Goal: Find specific page/section: Find specific page/section

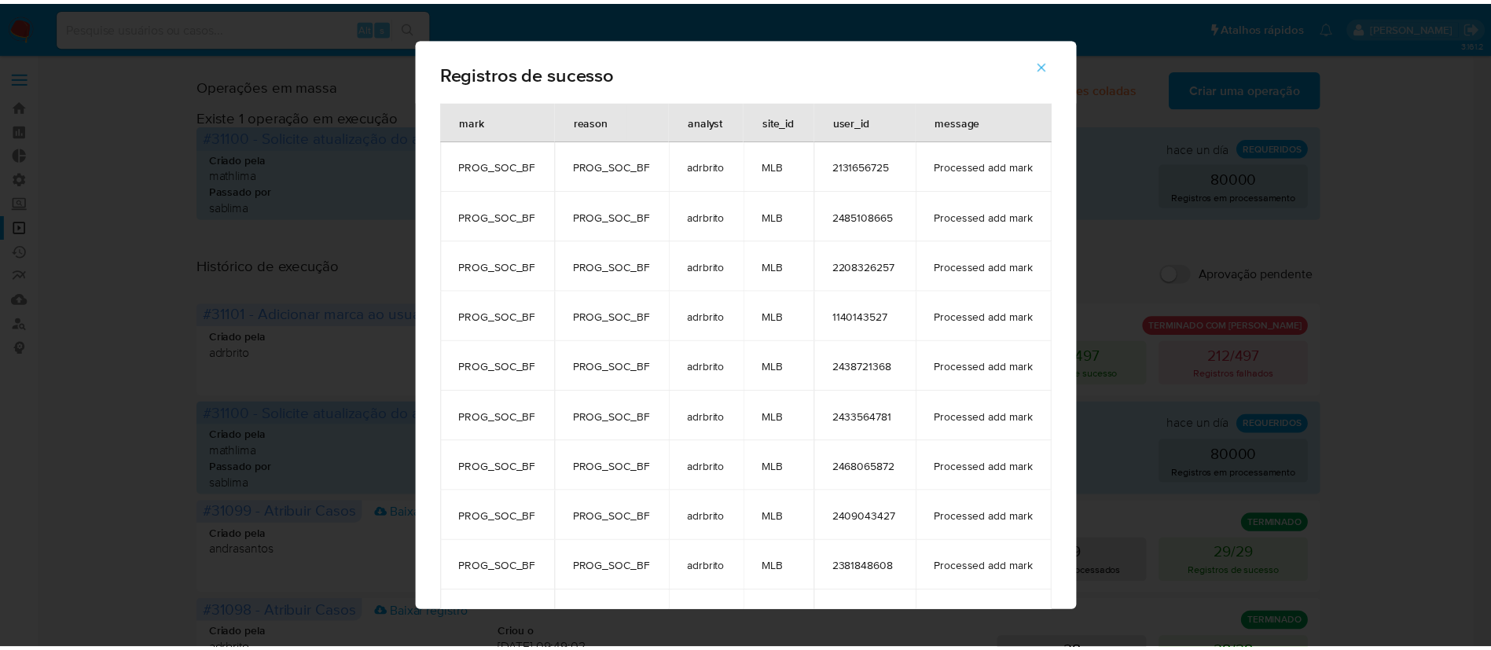
scroll to position [204, 0]
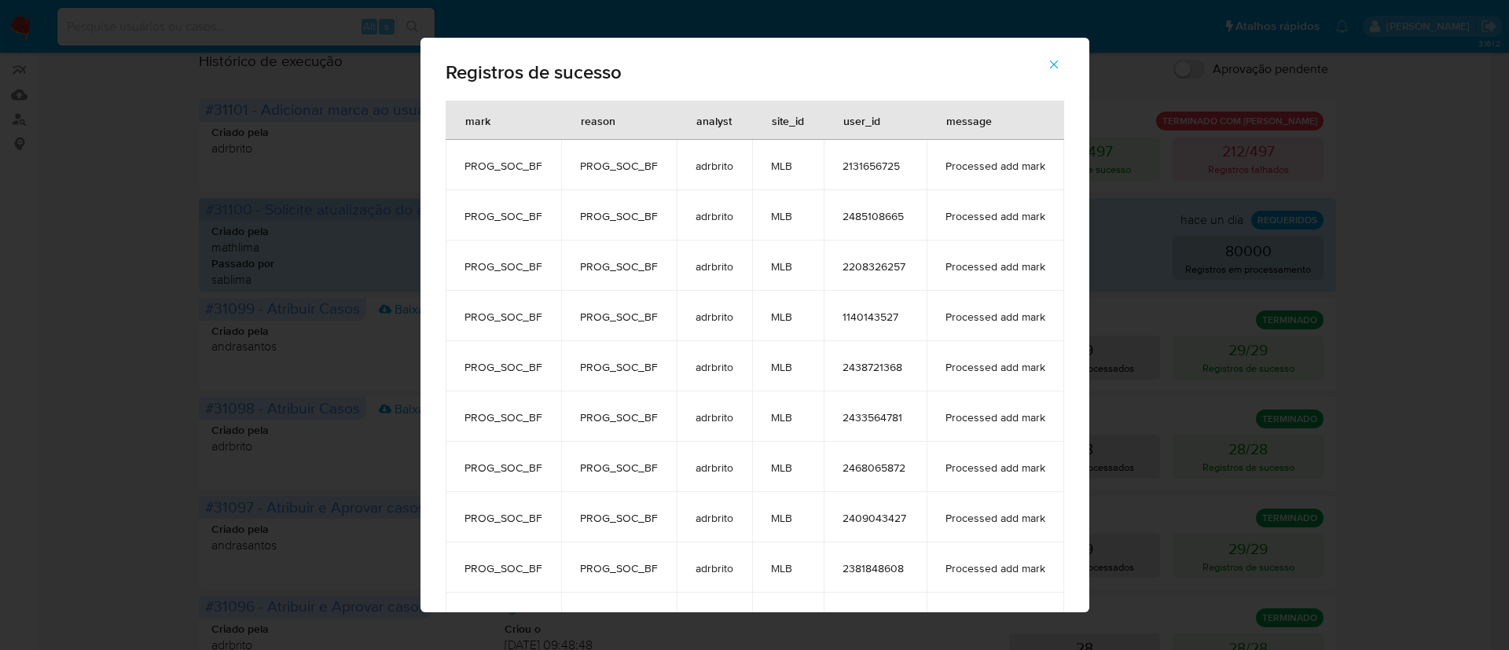
click at [1061, 60] on icon "button" at bounding box center [1054, 64] width 14 height 14
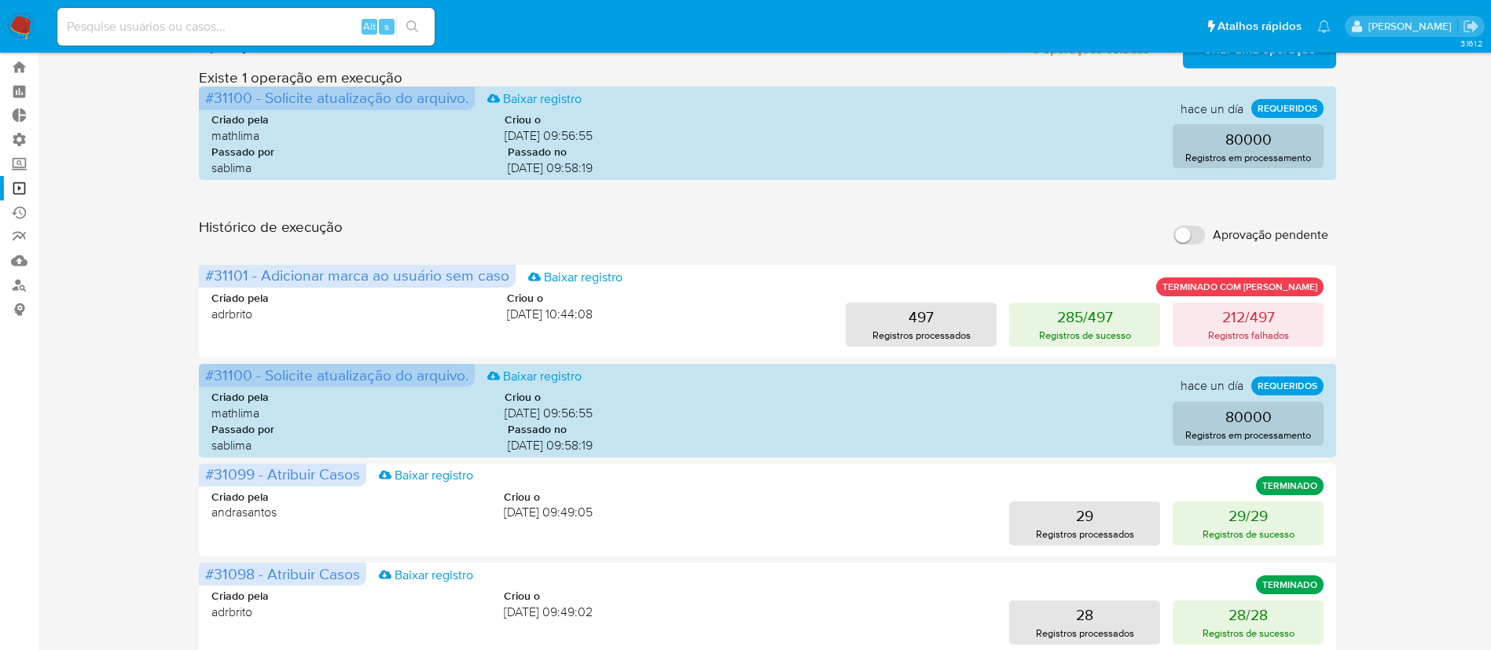
scroll to position [0, 0]
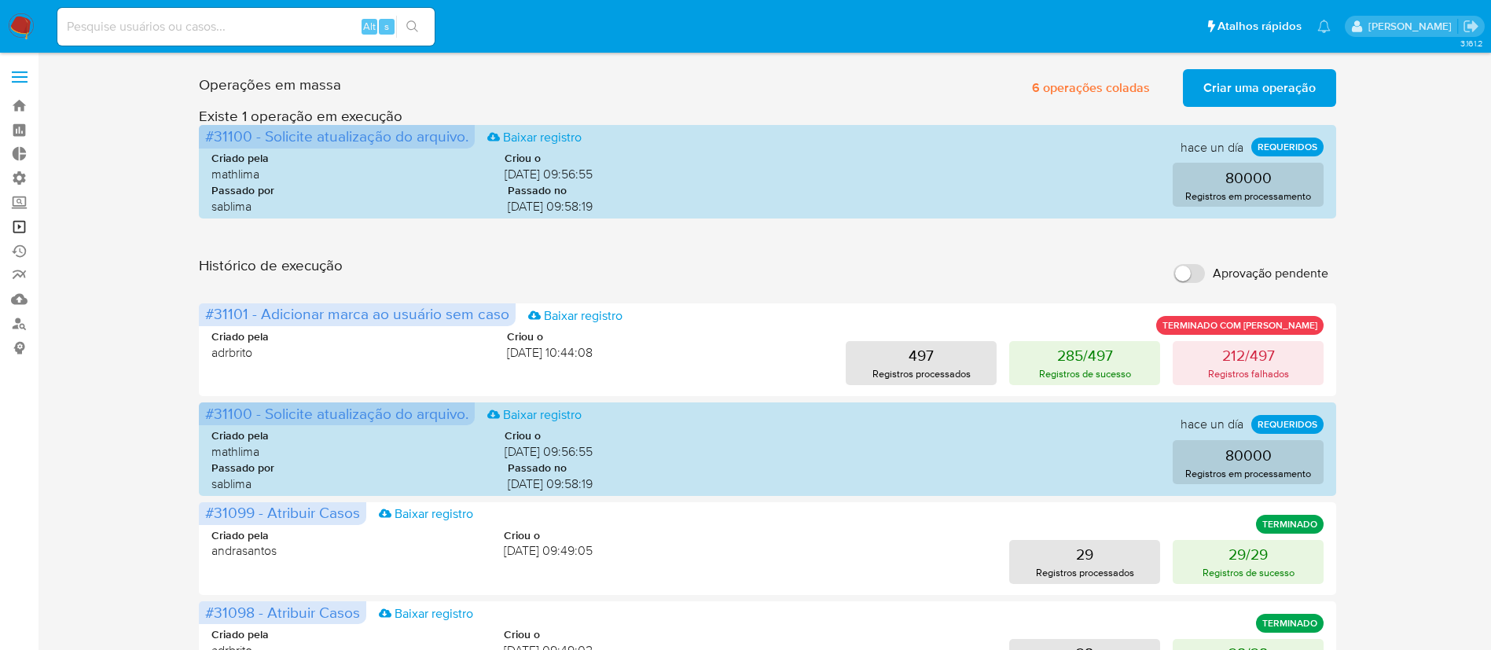
click at [24, 224] on link "Operações em massa" at bounding box center [93, 227] width 187 height 24
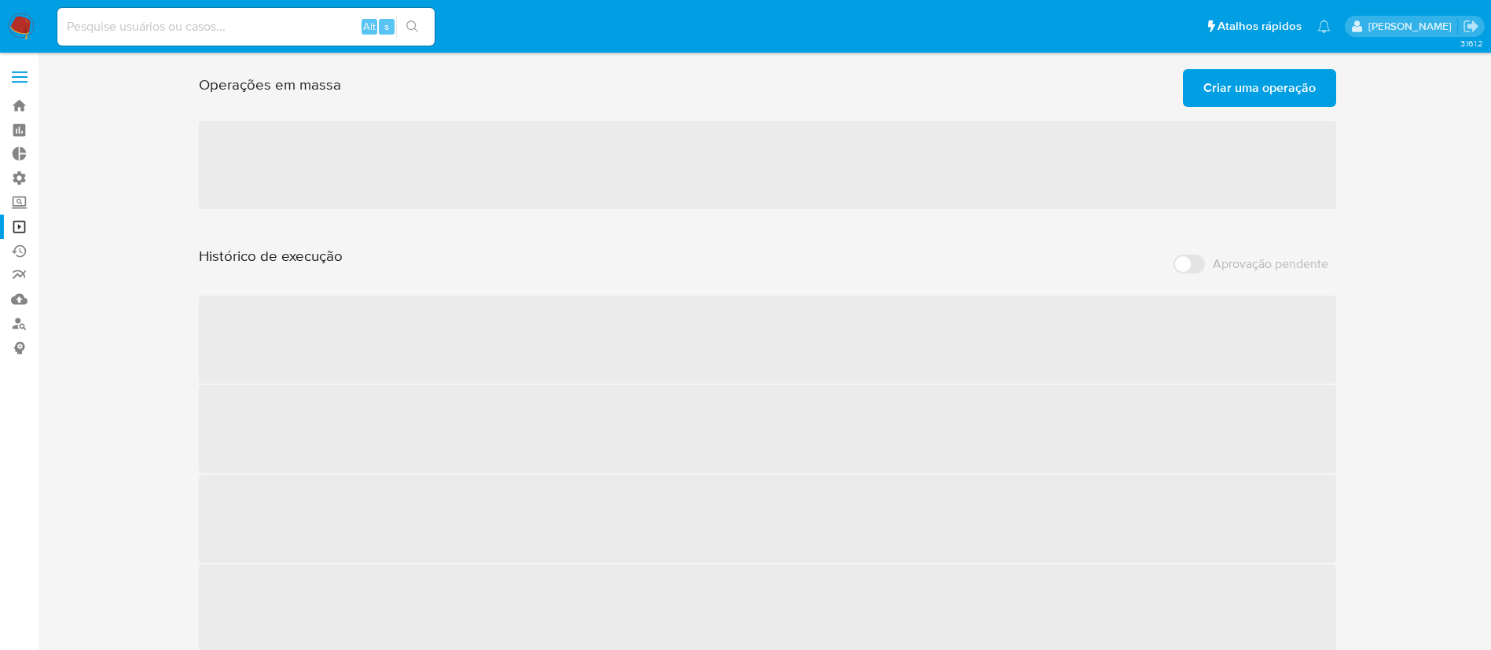
click at [1254, 90] on span "Criar uma operação" at bounding box center [1259, 88] width 112 height 35
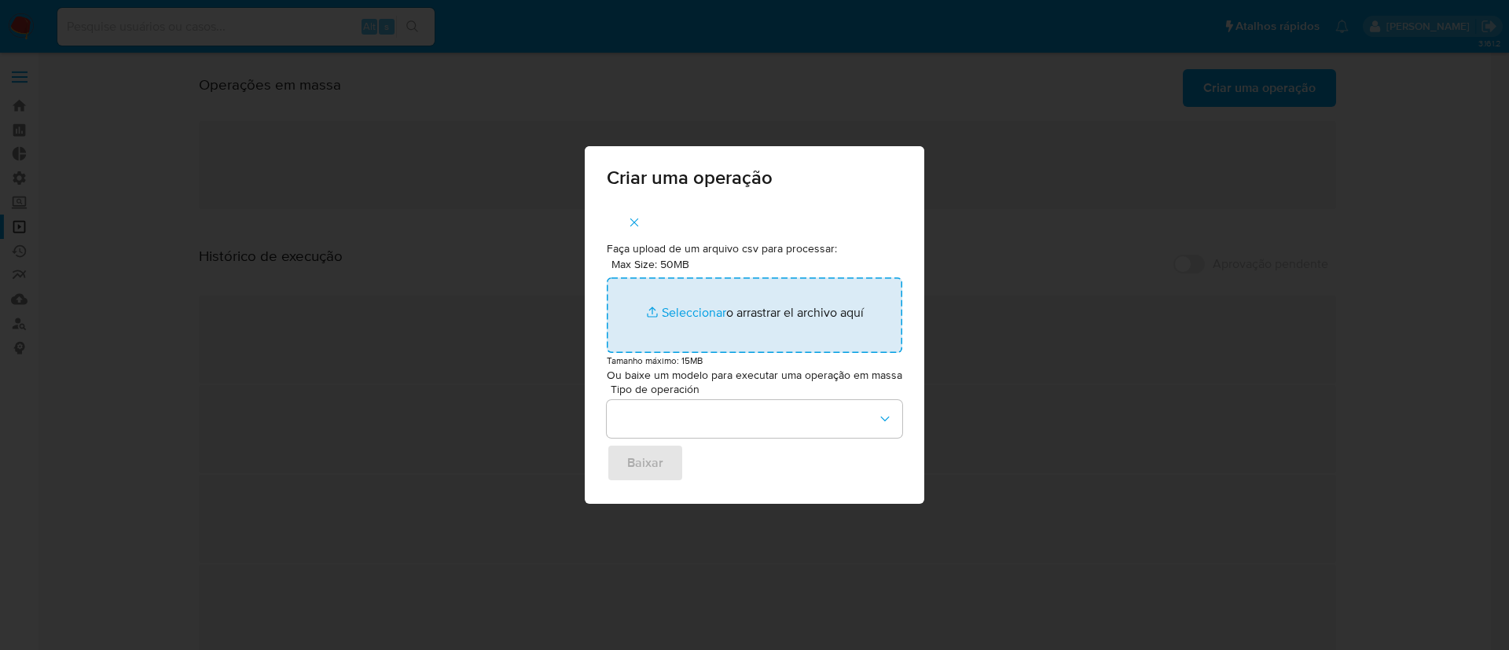
click at [688, 320] on input "Max Size: 50MB Seleccionar archivos" at bounding box center [754, 314] width 295 height 75
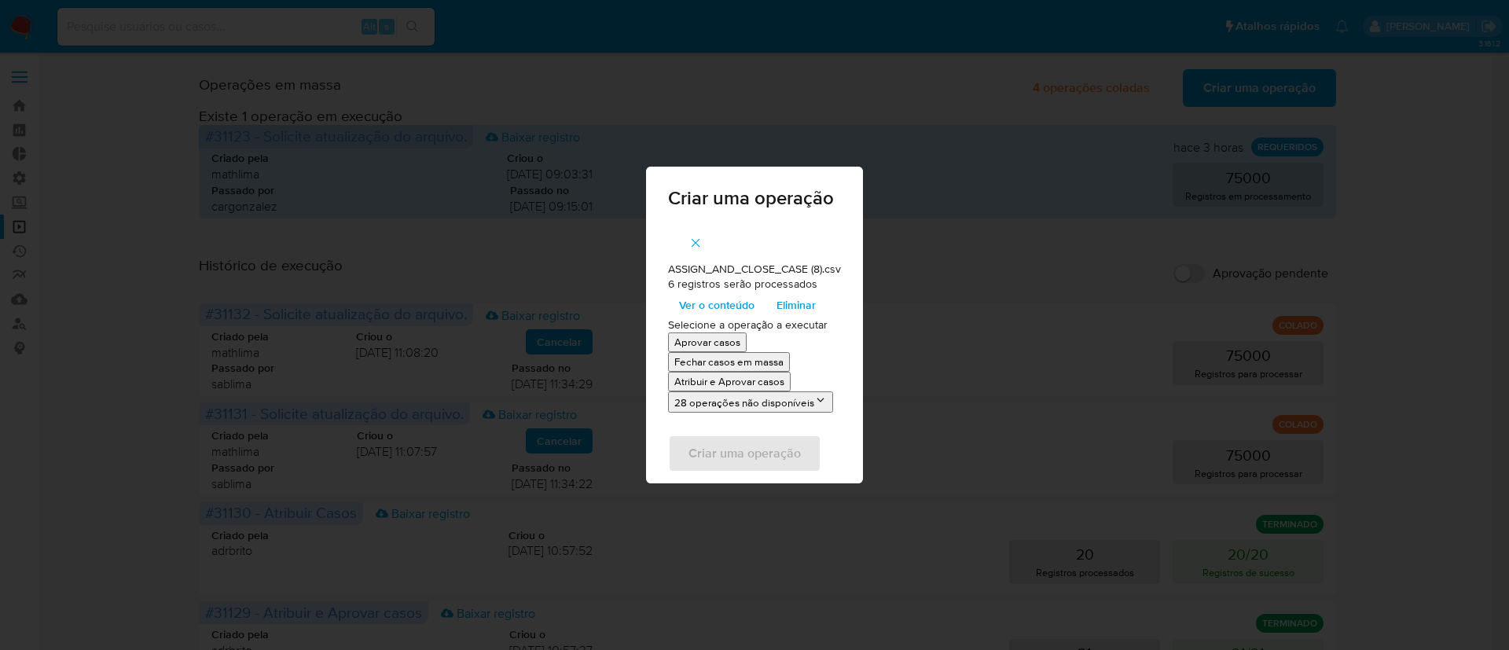
click at [719, 338] on p "Aprovar casos" at bounding box center [707, 342] width 66 height 15
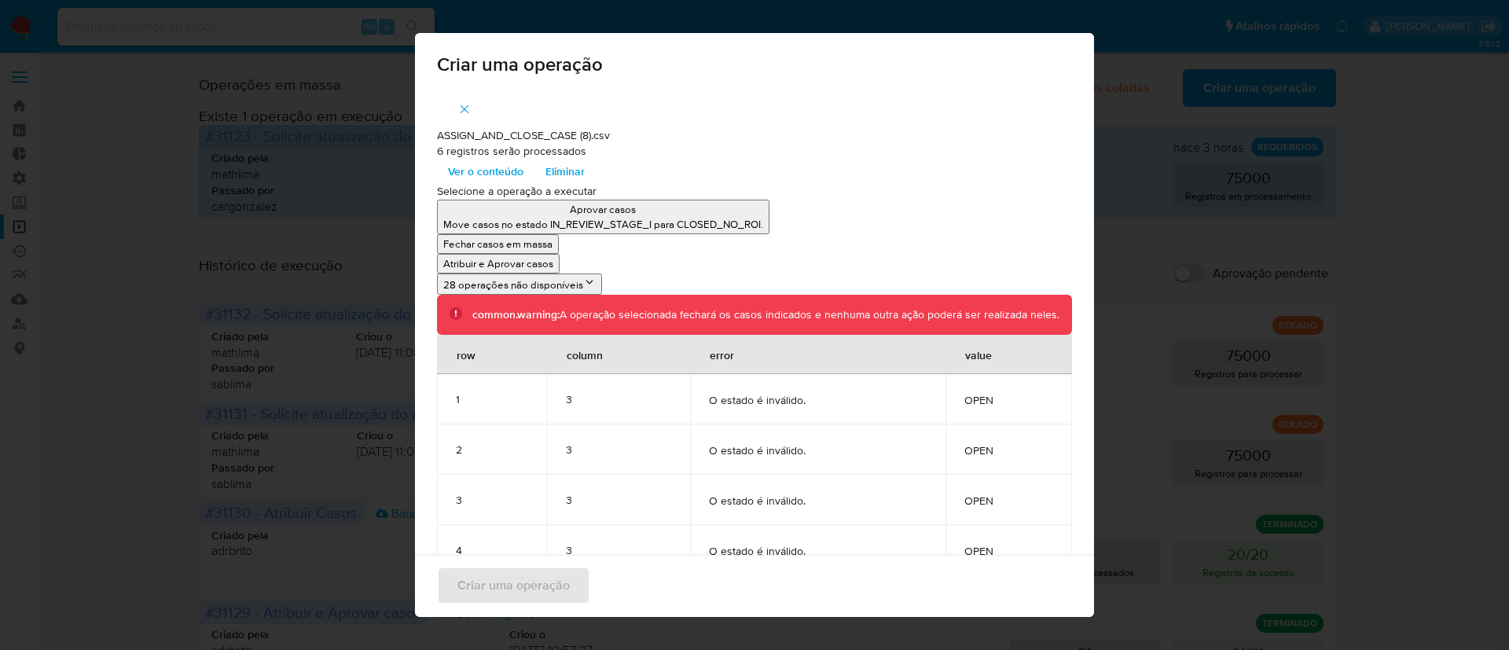
click at [1154, 79] on div "Criar uma operação ASSIGN_AND_CLOSE_CASE (8).csv 6 registros serão processados …" at bounding box center [754, 325] width 1509 height 650
click at [1164, 236] on div "Criar uma operação ASSIGN_AND_CLOSE_CASE (8).csv 6 registros serão processados …" at bounding box center [754, 325] width 1509 height 650
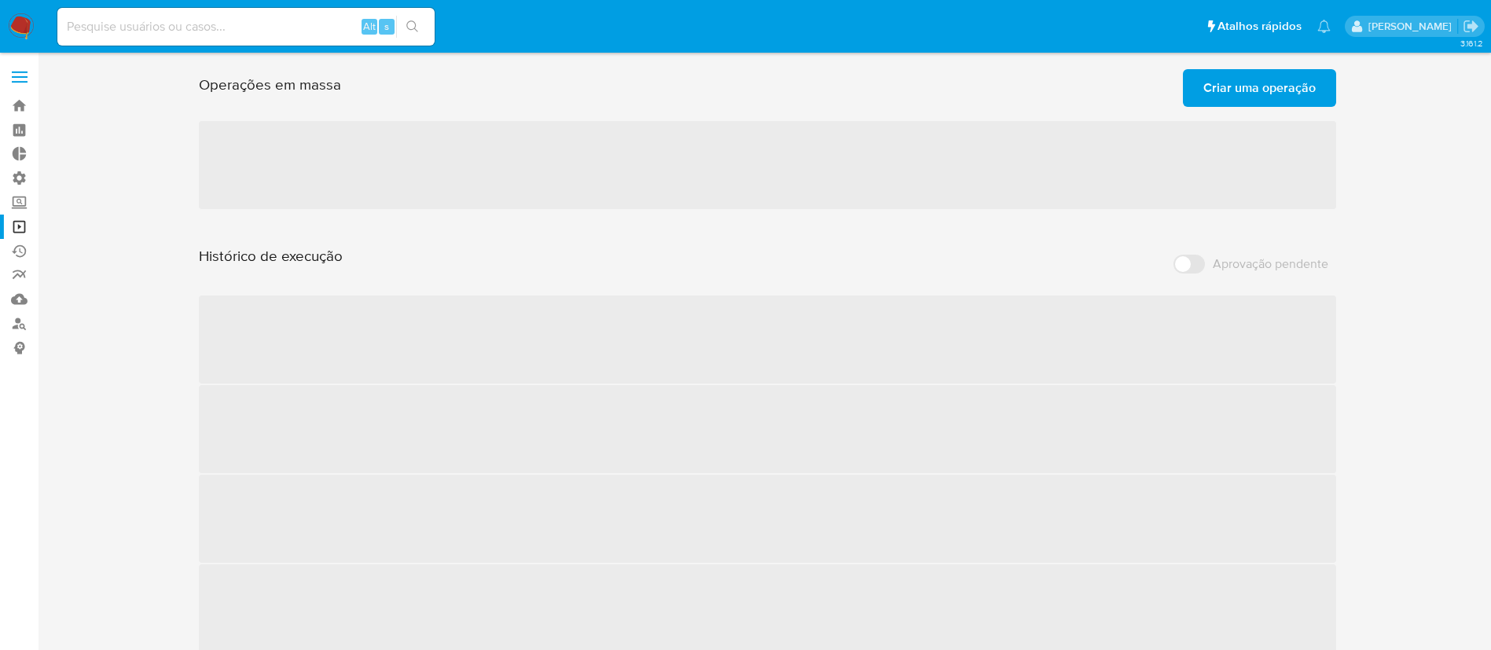
click at [1234, 86] on span "Criar uma operação" at bounding box center [1259, 88] width 112 height 35
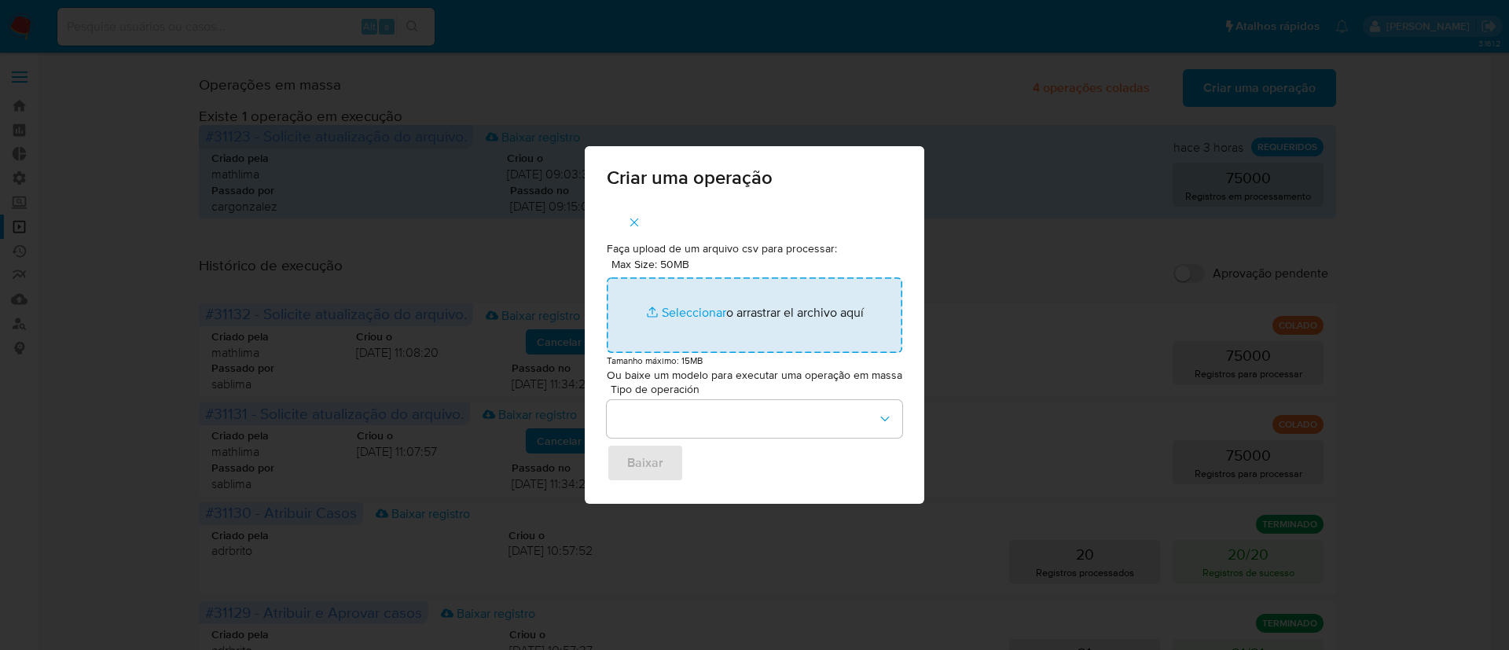
click at [693, 312] on input "Max Size: 50MB Seleccionar archivos" at bounding box center [754, 314] width 295 height 75
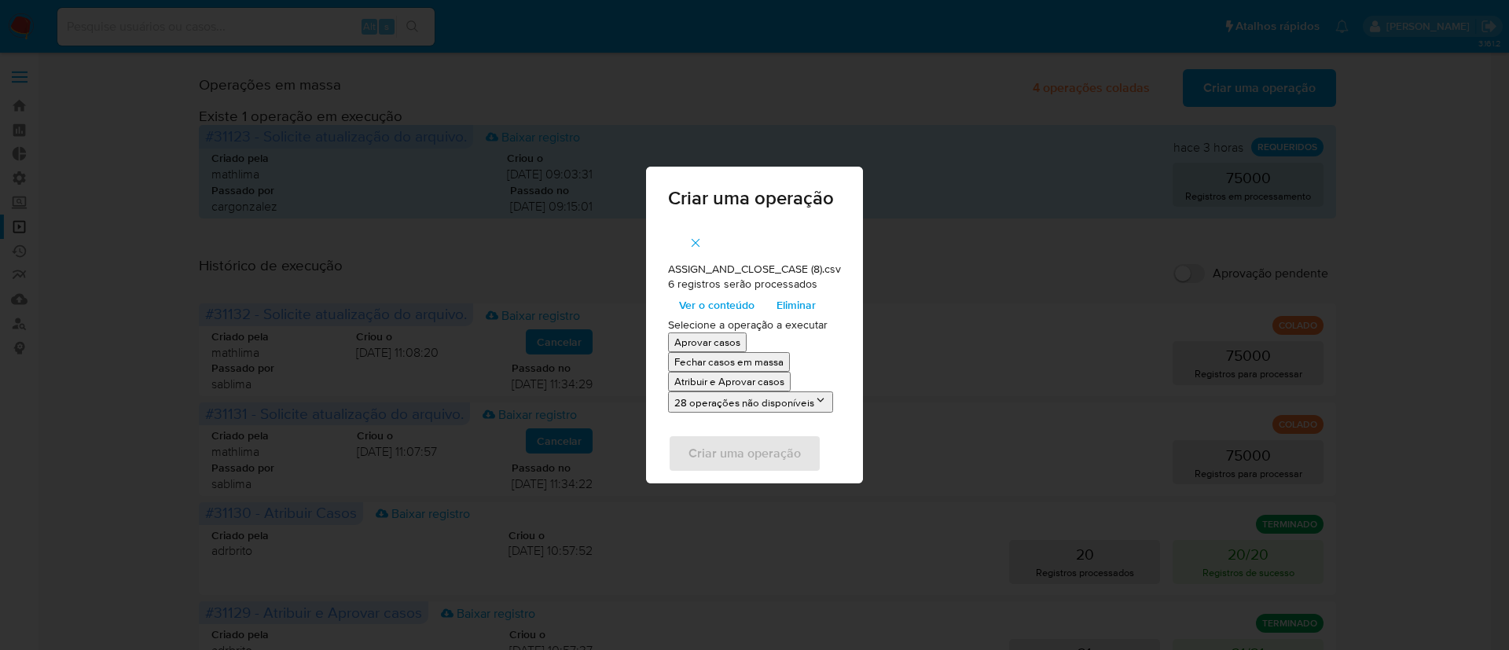
click at [732, 382] on p "Atribuir e Aprovar casos" at bounding box center [729, 381] width 110 height 15
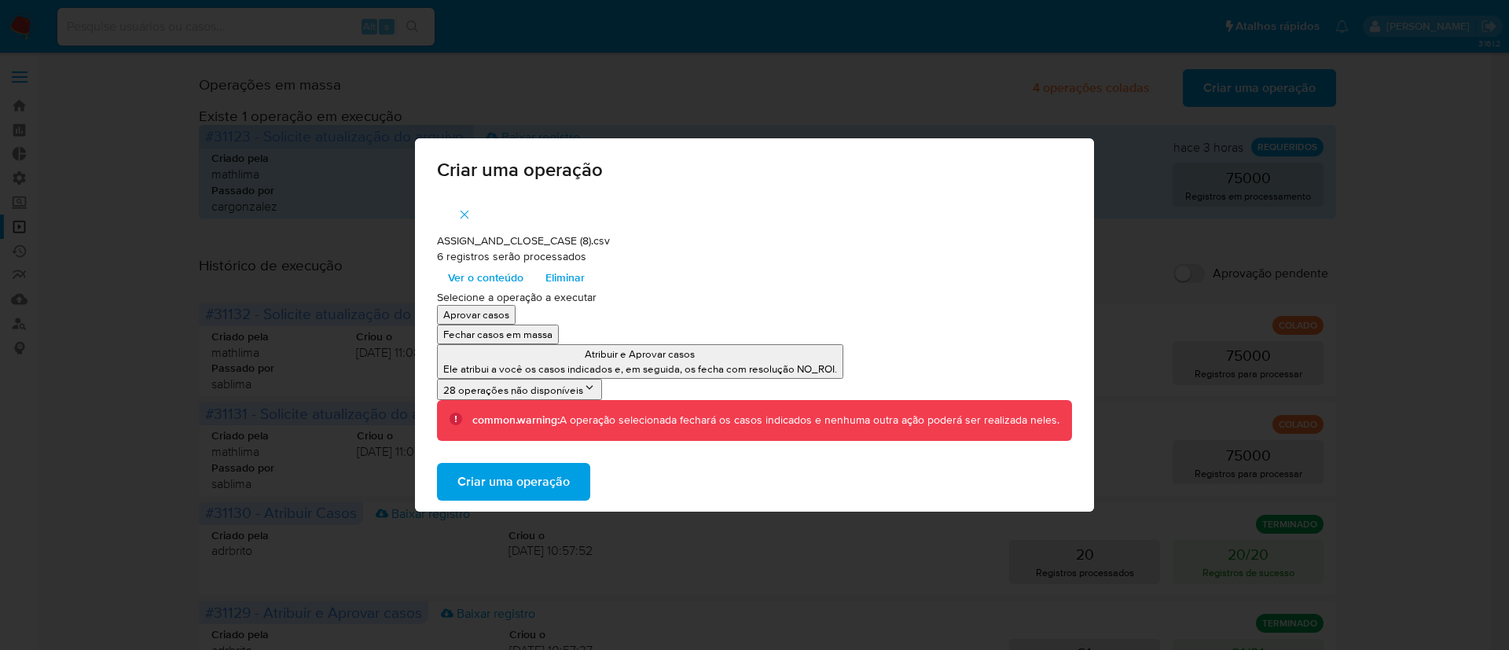
click at [508, 482] on span "Criar uma operação" at bounding box center [513, 481] width 112 height 35
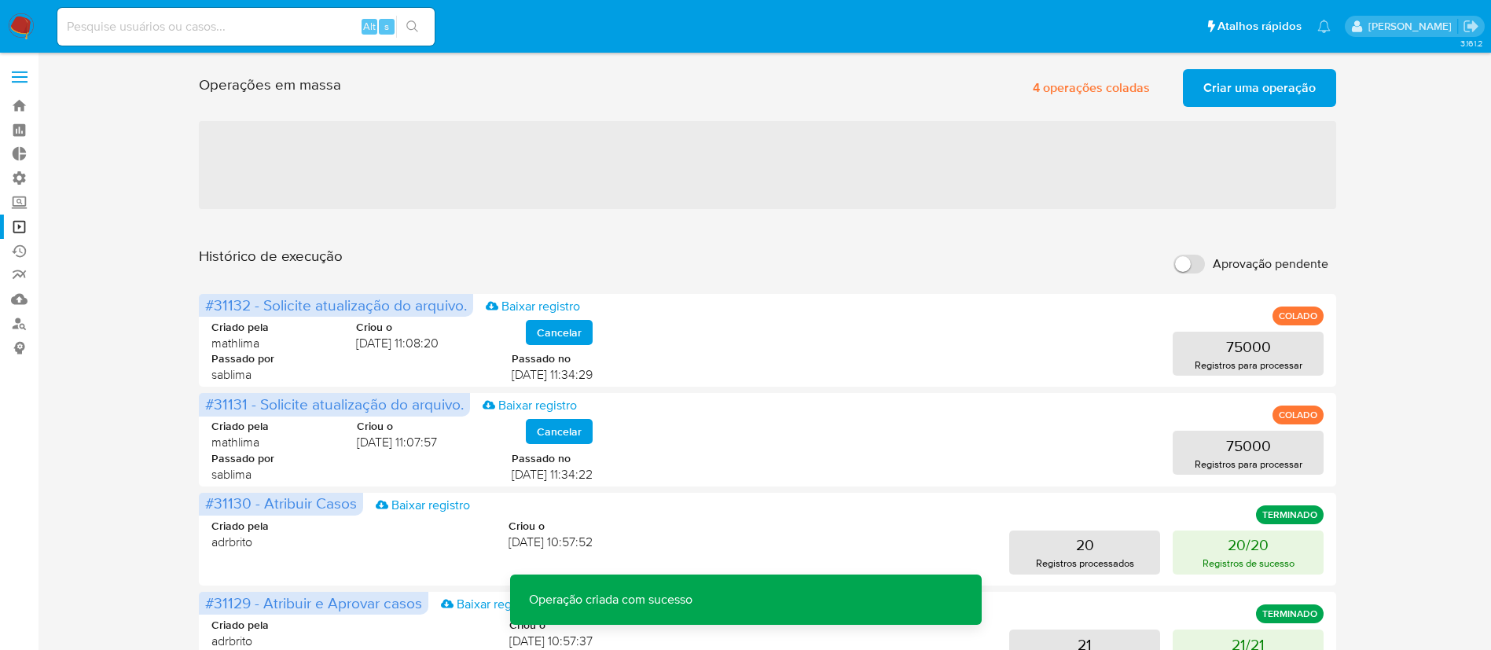
click at [1249, 83] on span "Criar uma operação" at bounding box center [1259, 88] width 112 height 35
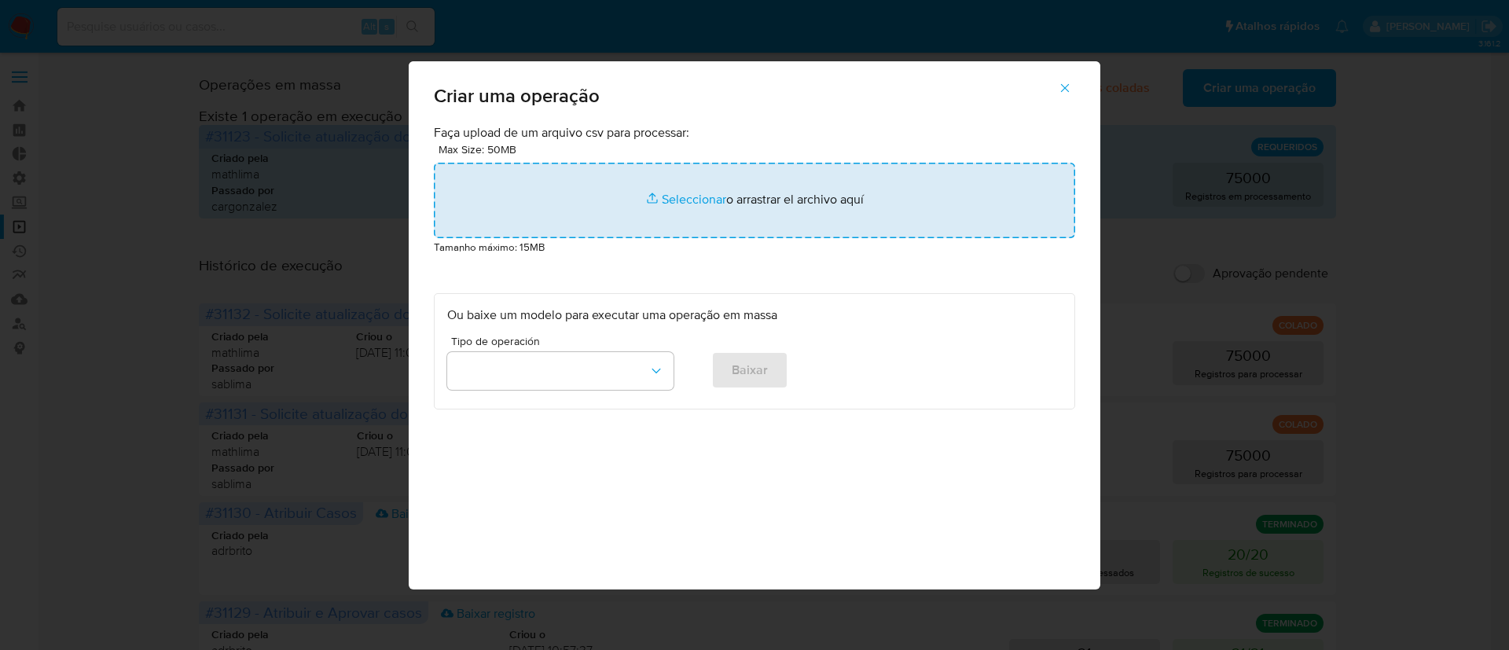
click at [698, 194] on input "file" at bounding box center [754, 200] width 641 height 75
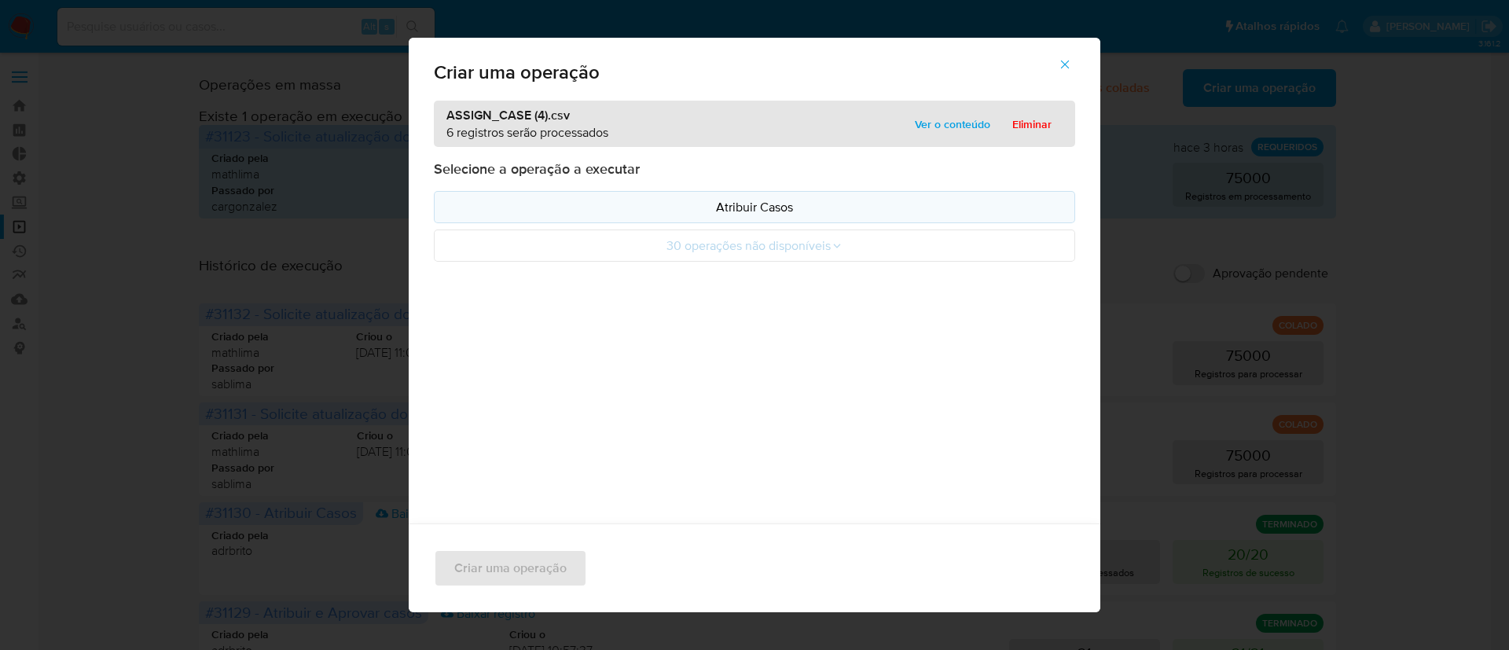
click at [772, 204] on p "Atribuir Casos" at bounding box center [754, 207] width 614 height 18
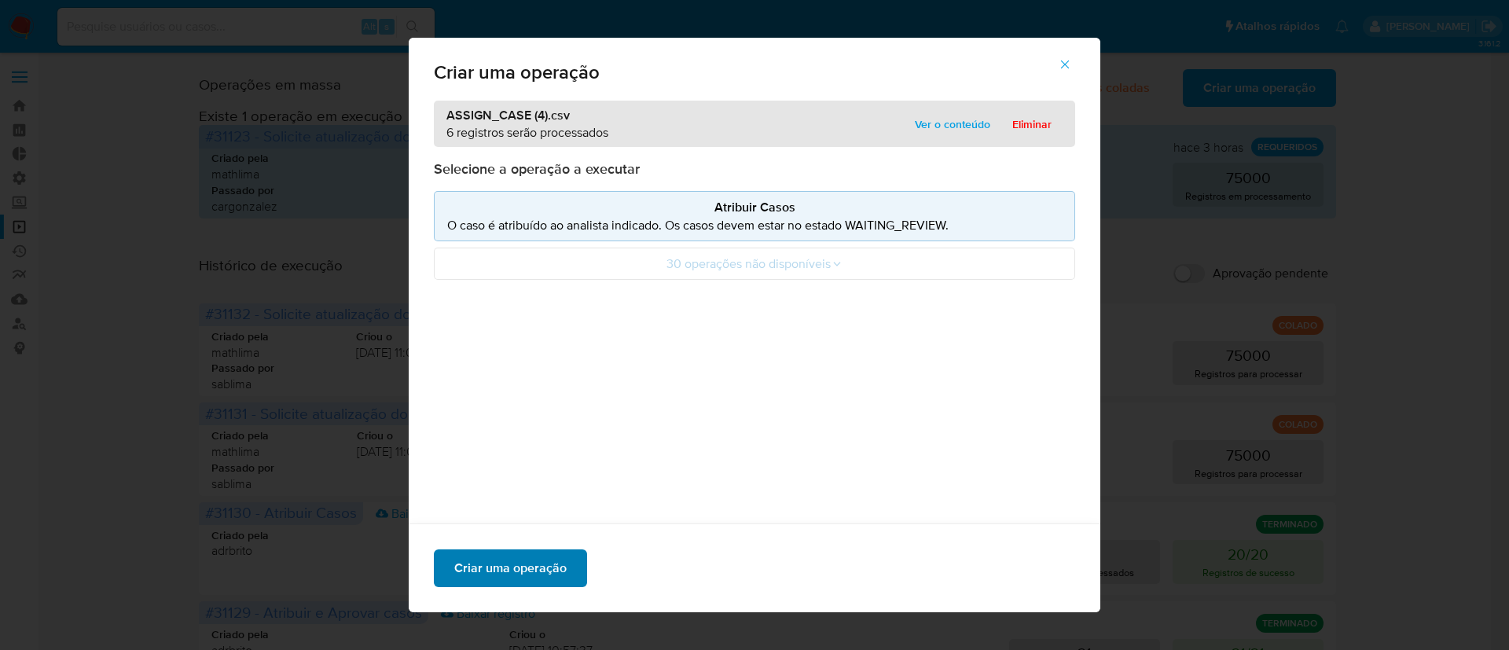
click at [519, 581] on span "Criar uma operação" at bounding box center [510, 568] width 112 height 35
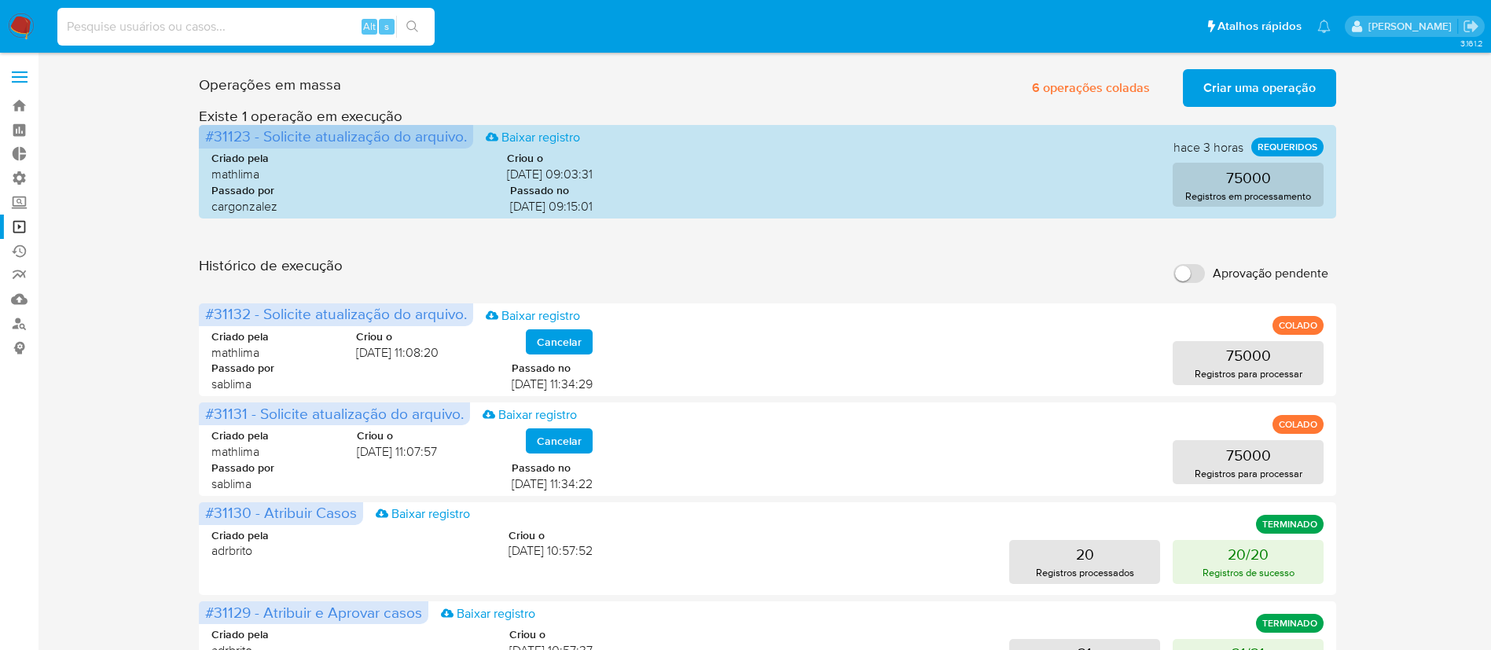
click at [265, 19] on input at bounding box center [245, 27] width 377 height 20
paste input "klbHj0SuENpLSxMW4uN9pm9P"
type input "klbHj0SuENpLSxMW4uN9pm9P"
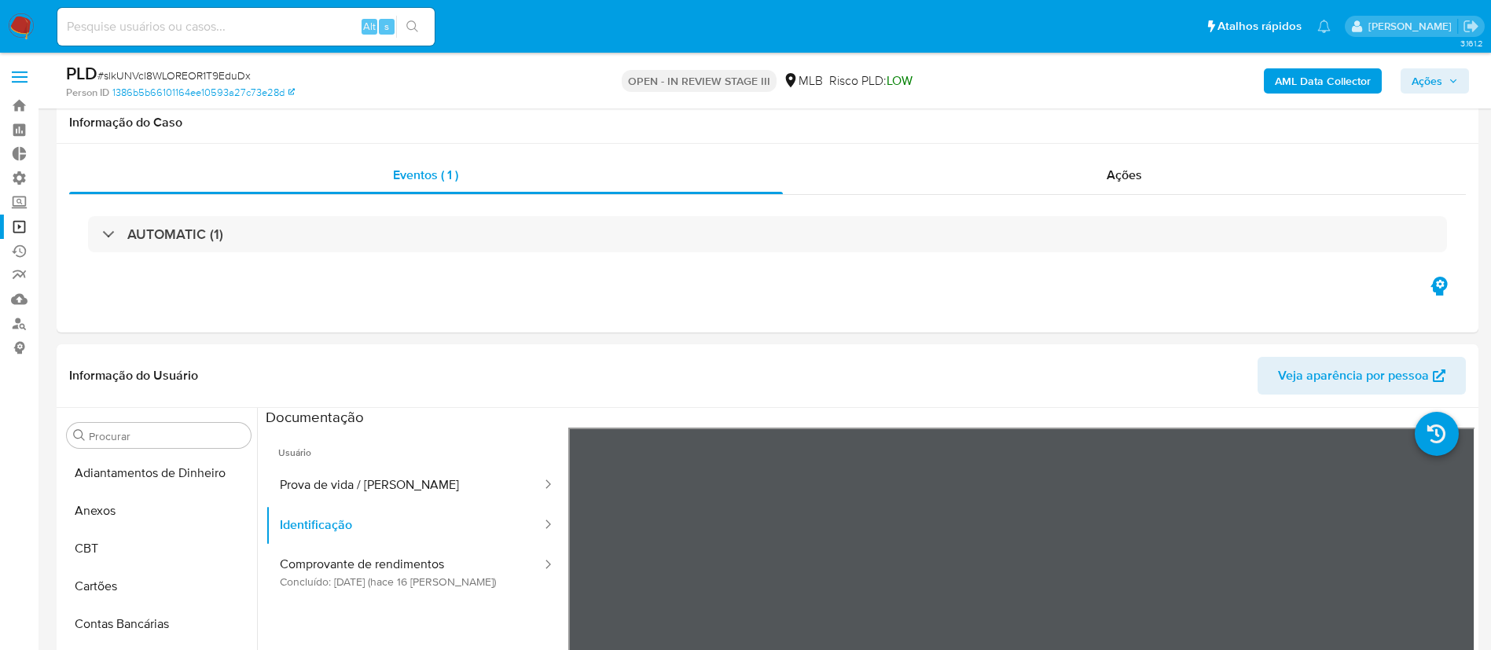
select select "10"
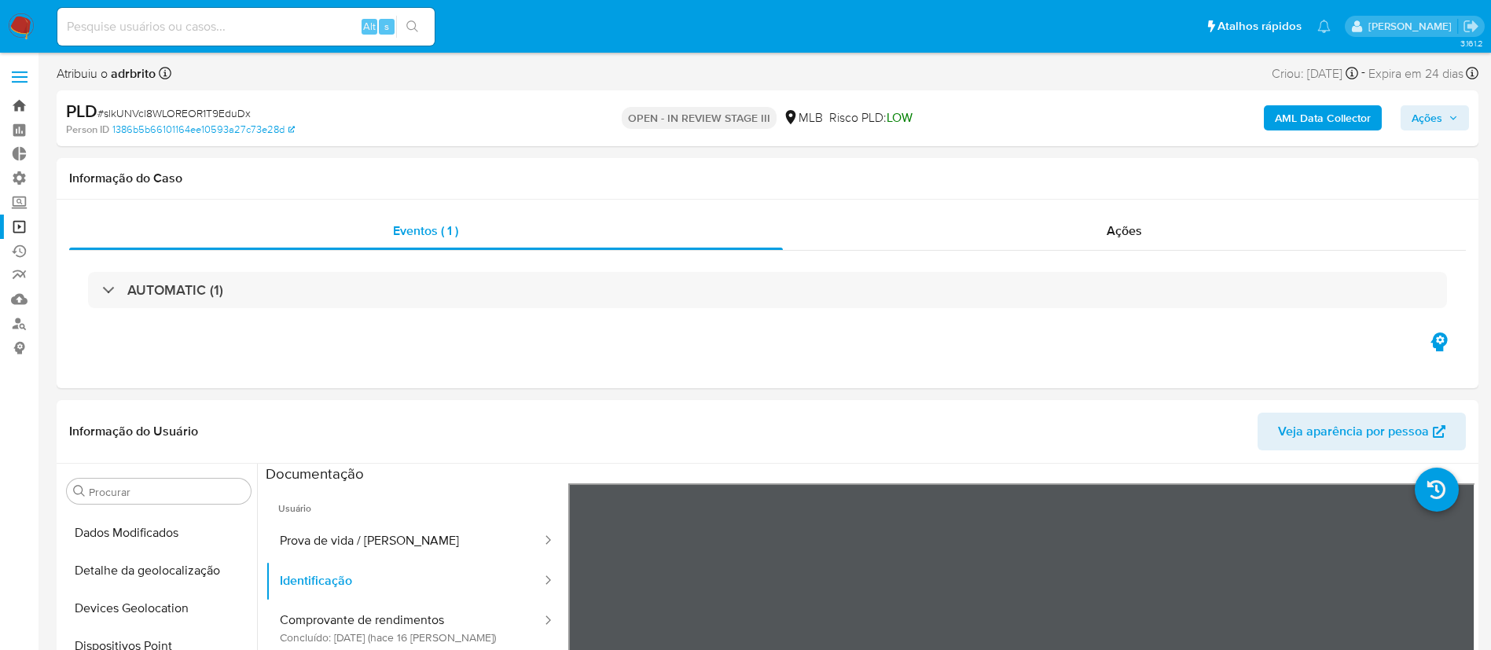
click at [16, 100] on link "Bandeja" at bounding box center [93, 106] width 187 height 24
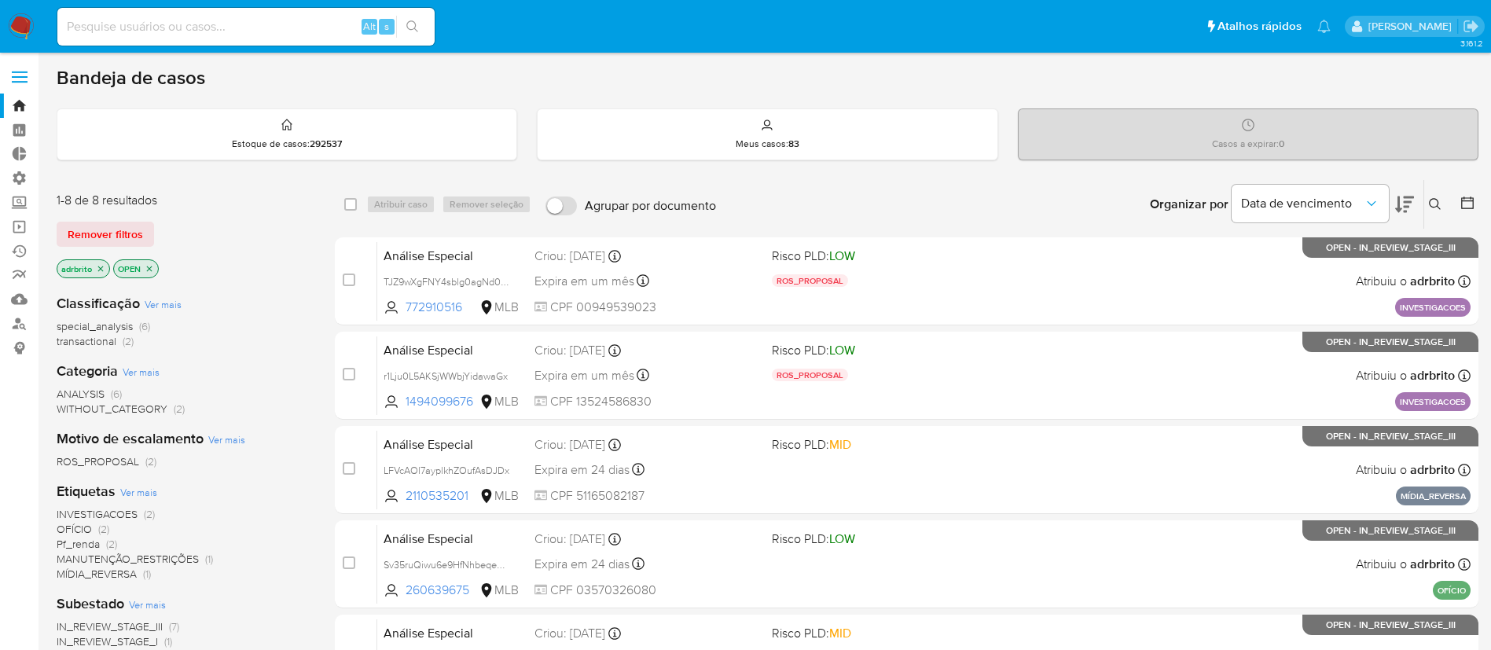
click at [102, 270] on icon "close-filter" at bounding box center [101, 269] width 6 height 6
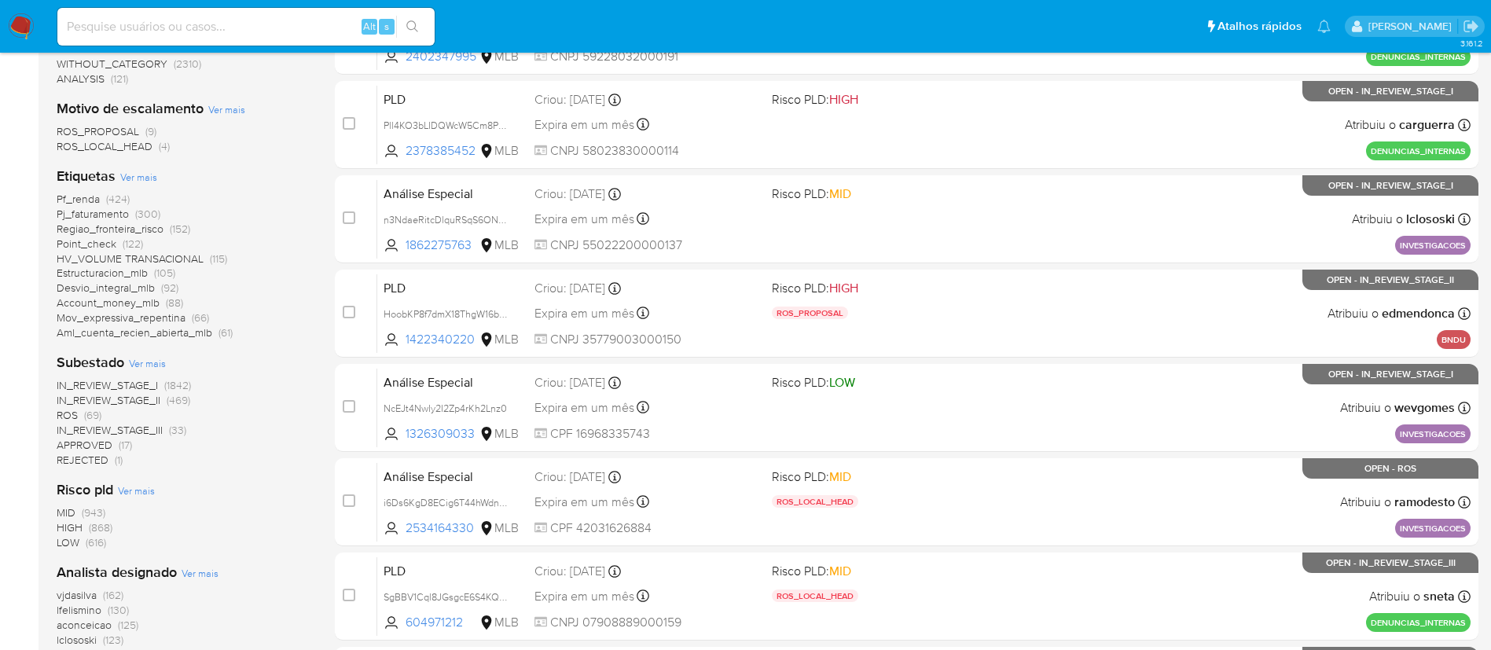
scroll to position [350, 0]
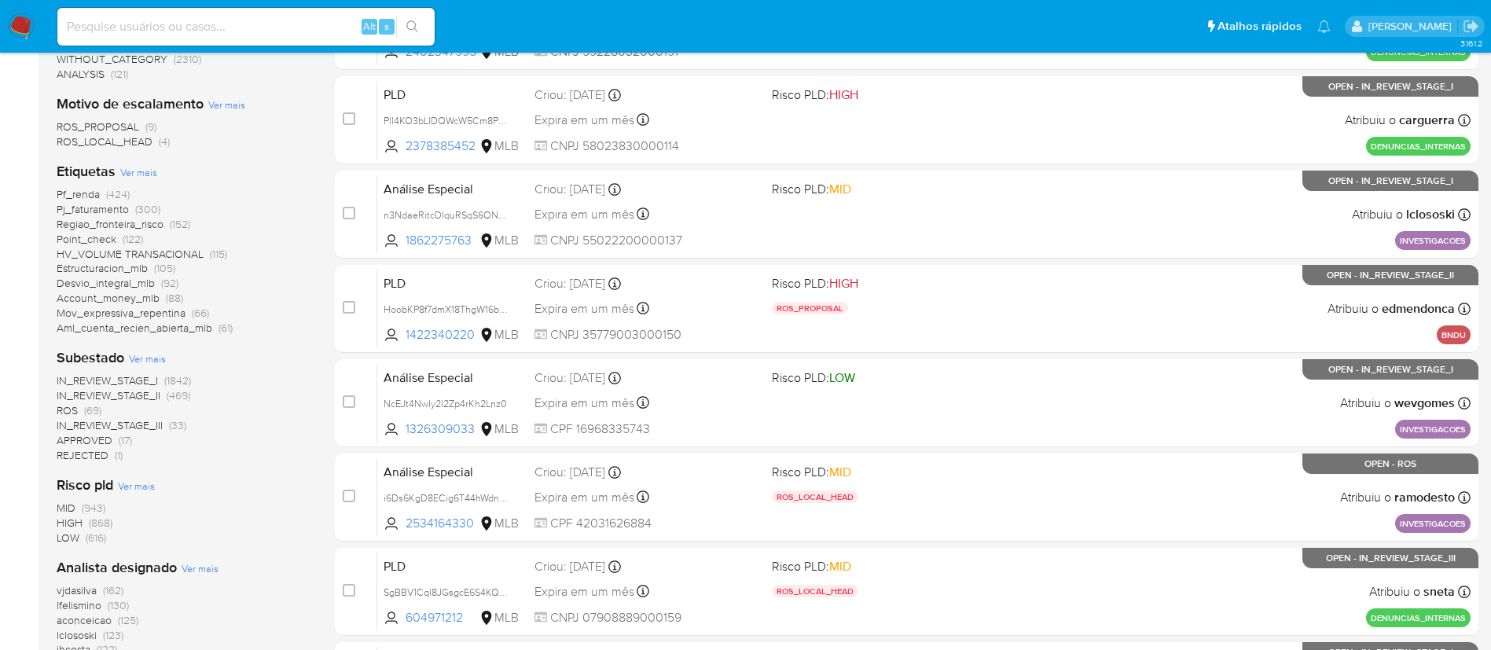
click at [79, 409] on span "ROS (69)" at bounding box center [79, 410] width 45 height 15
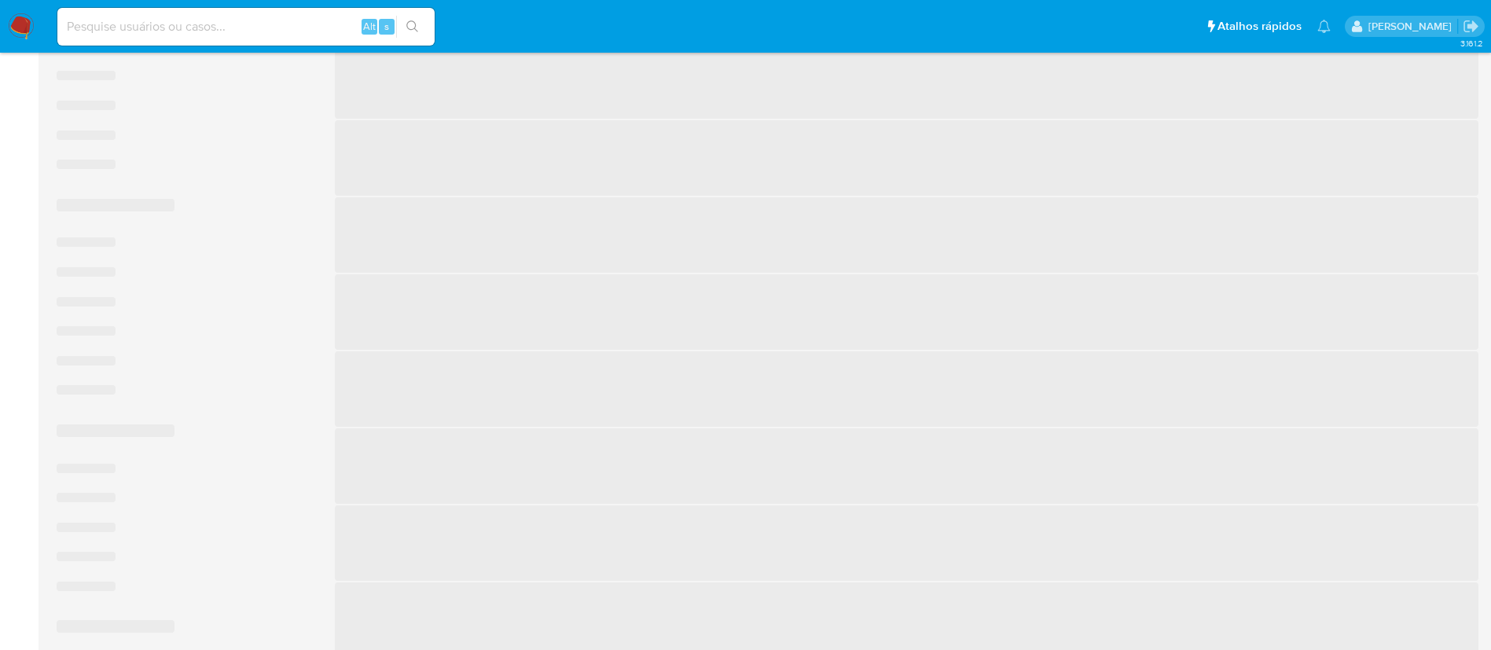
click at [79, 409] on span "‌ ‌ ‌ ‌ ‌ ‌" at bounding box center [183, 323] width 253 height 178
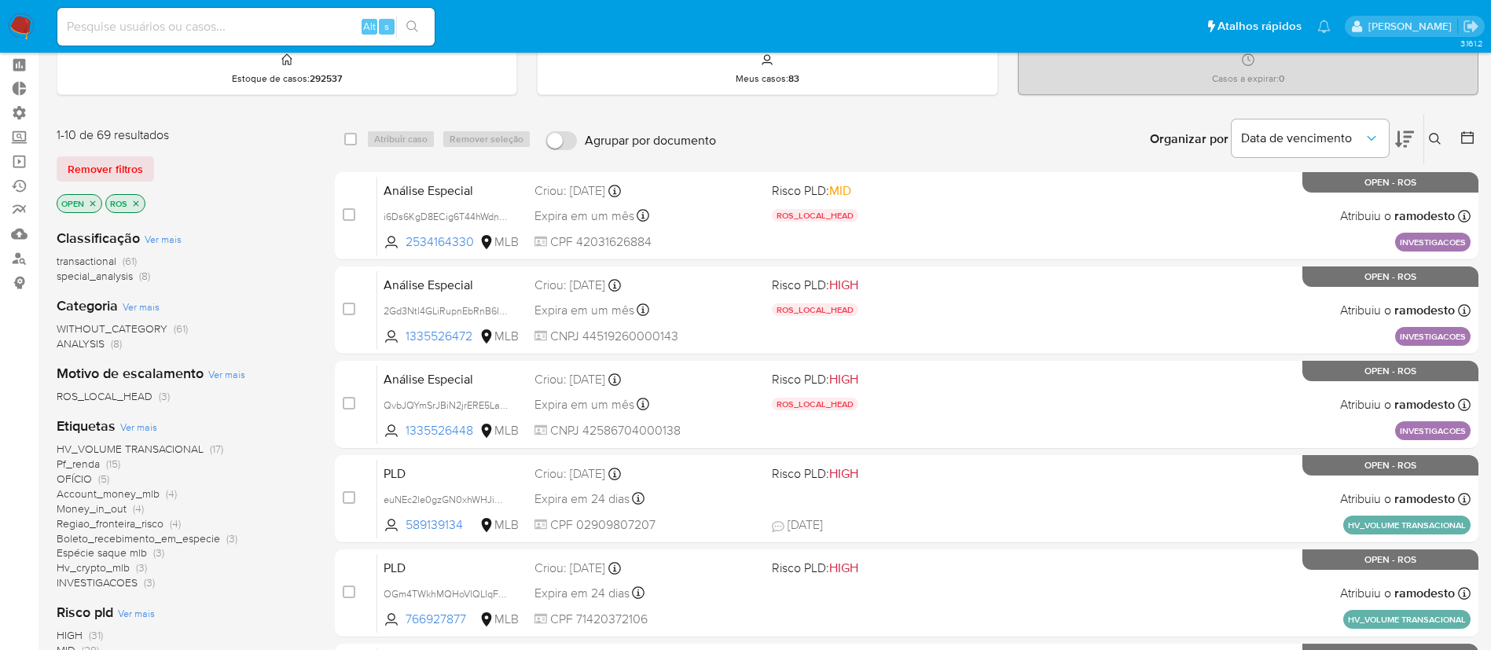
scroll to position [69, 0]
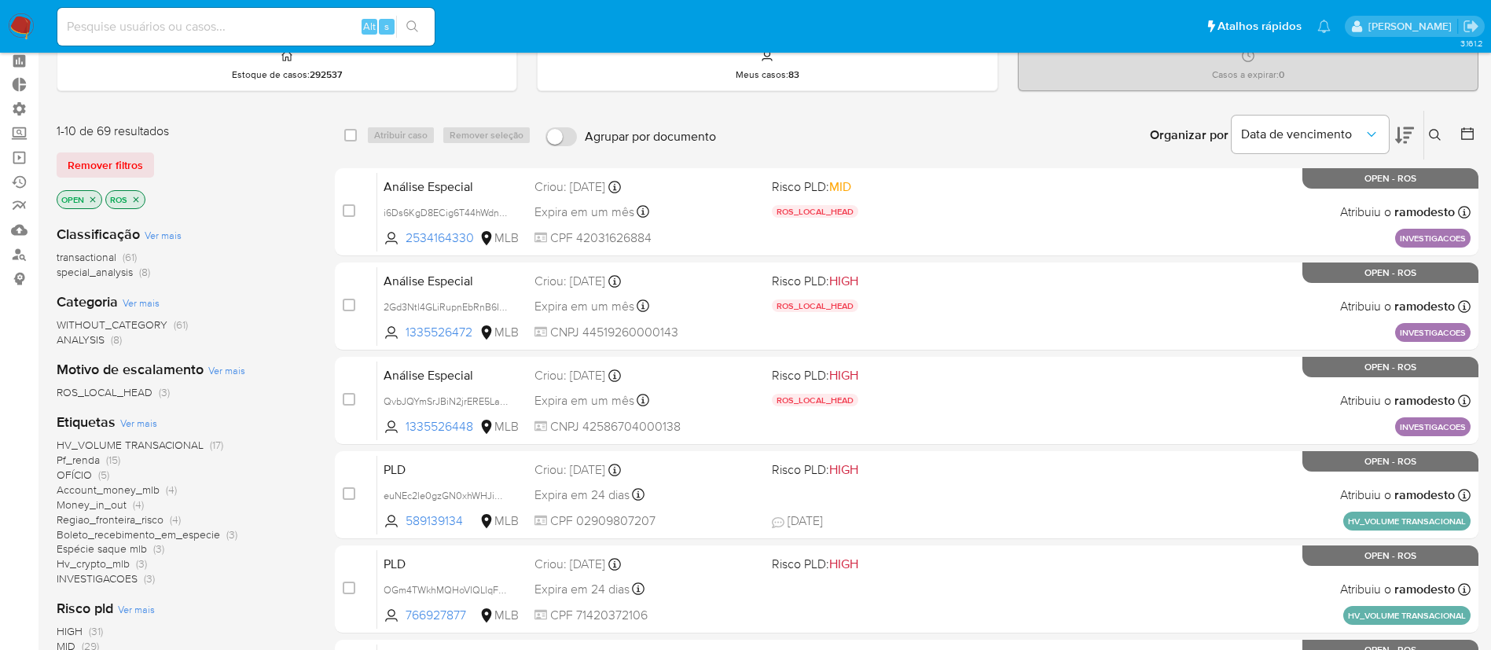
click at [89, 197] on icon "close-filter" at bounding box center [92, 199] width 9 height 9
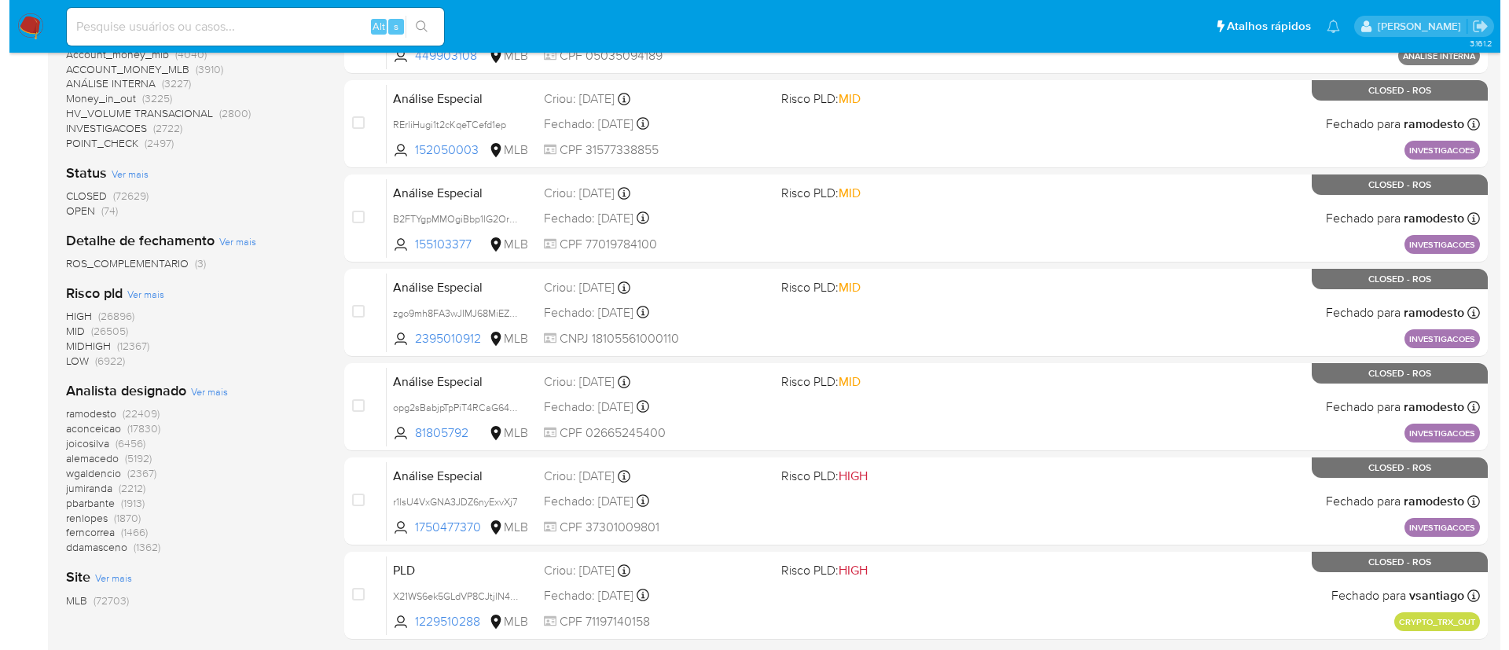
scroll to position [546, 0]
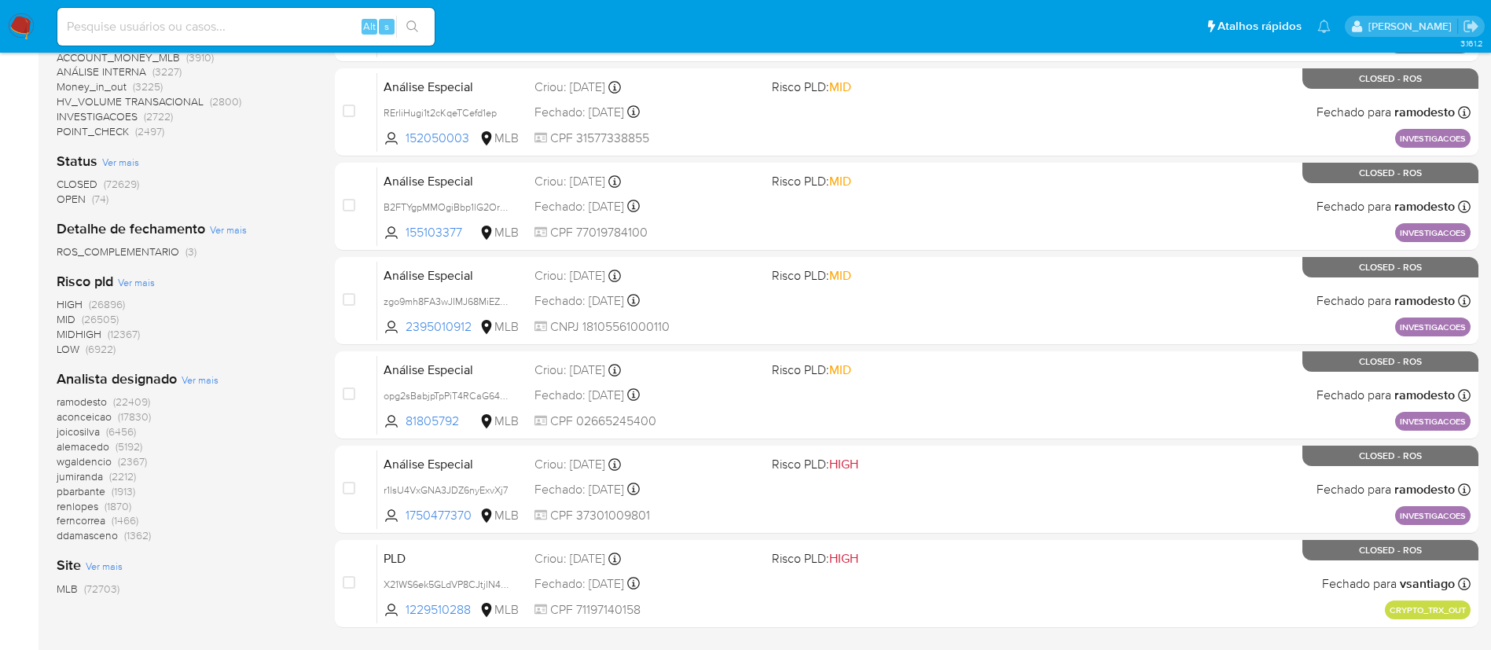
click at [205, 386] on span "Ver mais" at bounding box center [200, 379] width 37 height 14
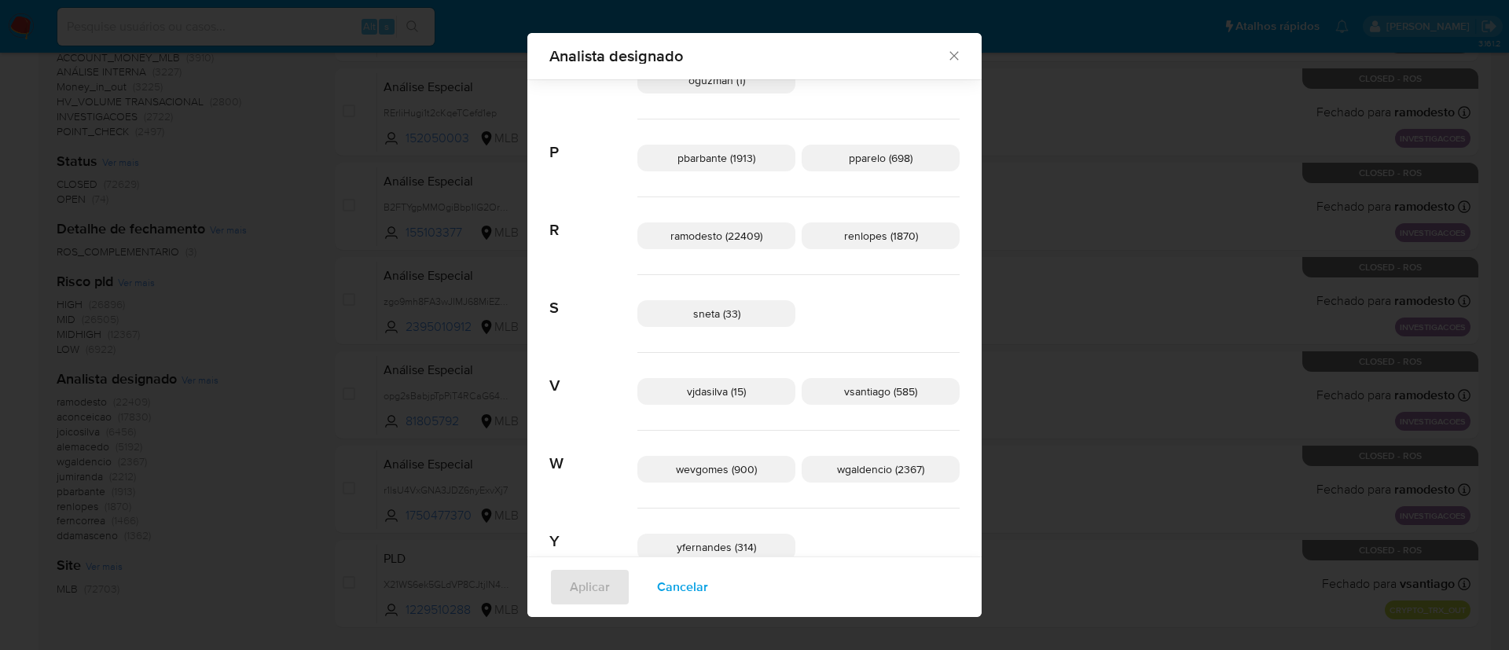
scroll to position [1157, 0]
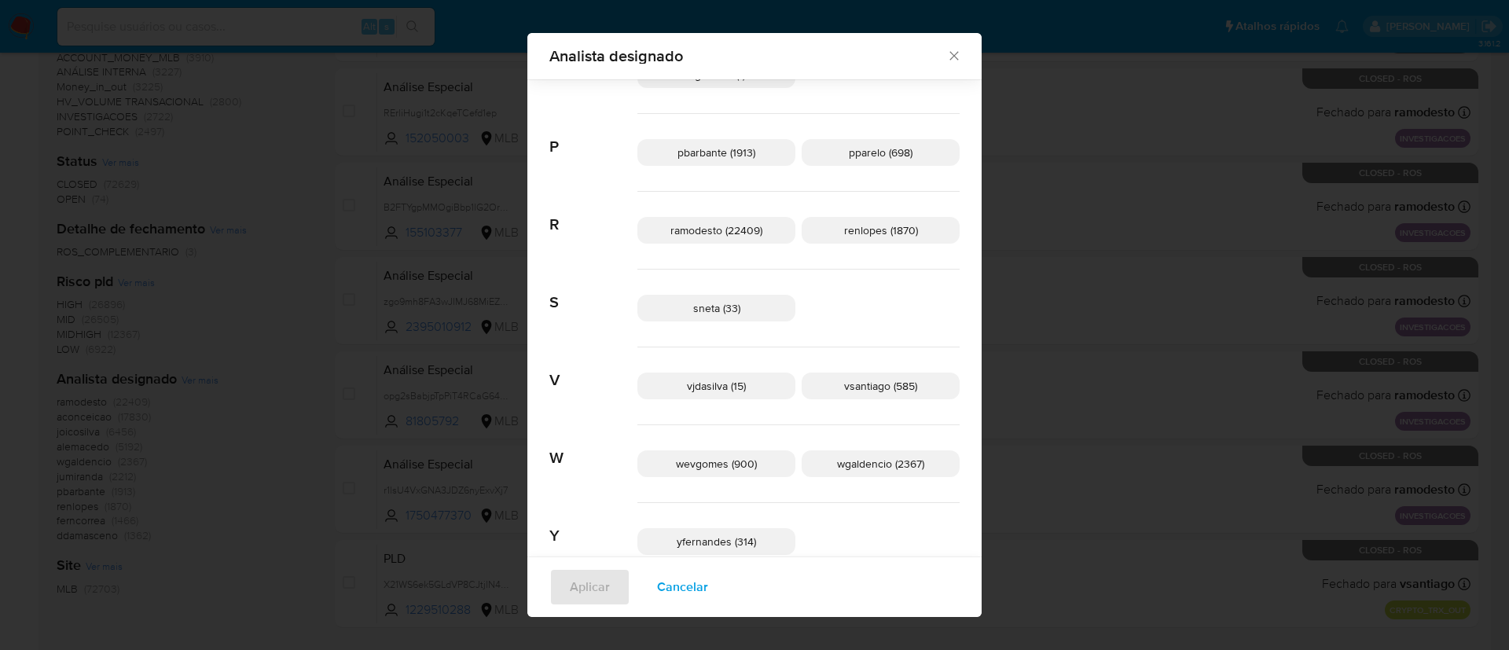
click at [849, 387] on span "vsantiago (585)" at bounding box center [880, 386] width 73 height 16
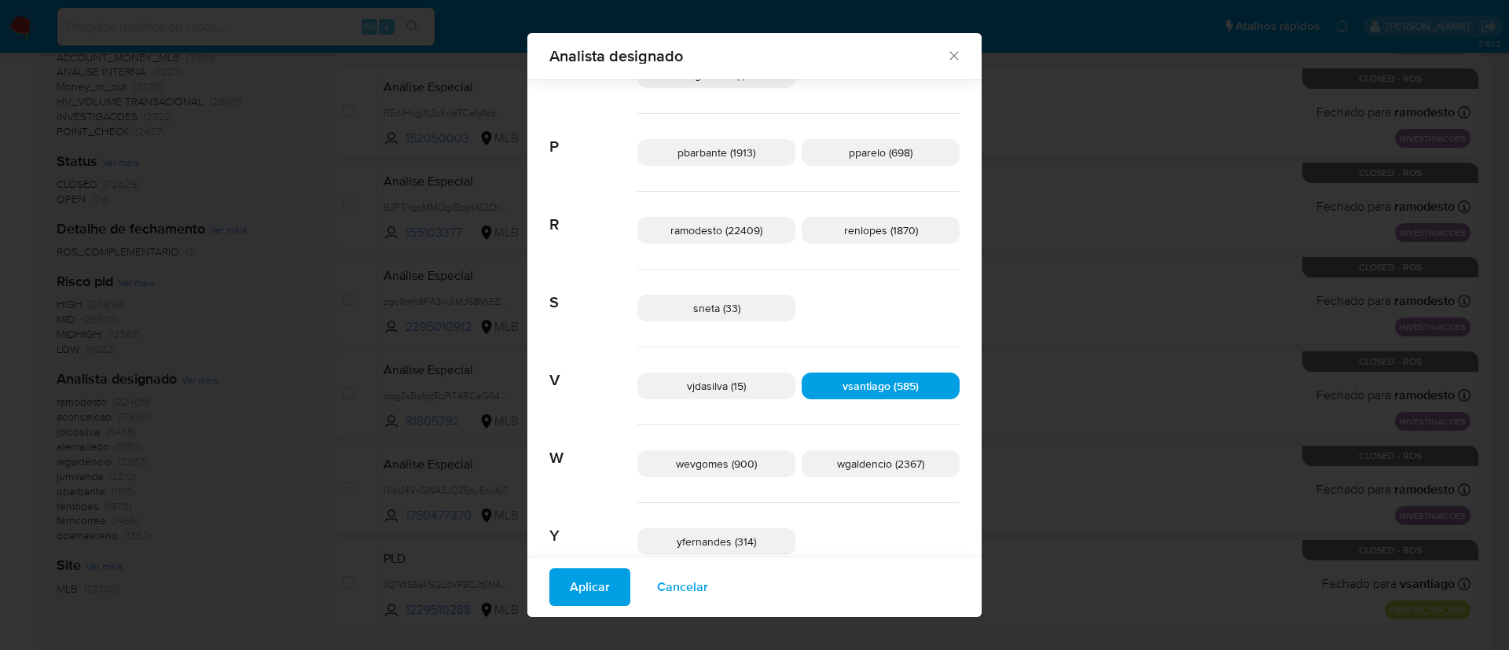
click at [610, 589] on span "Aplicar" at bounding box center [590, 587] width 40 height 35
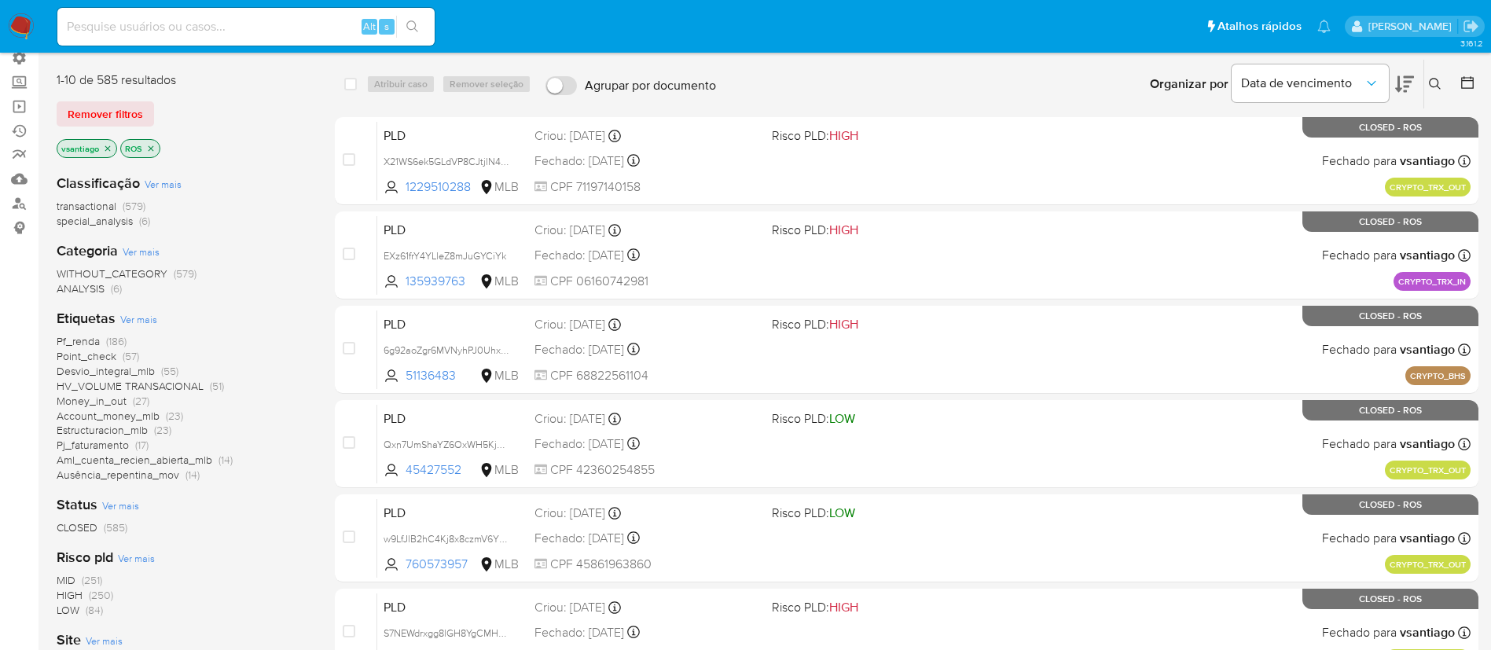
scroll to position [122, 0]
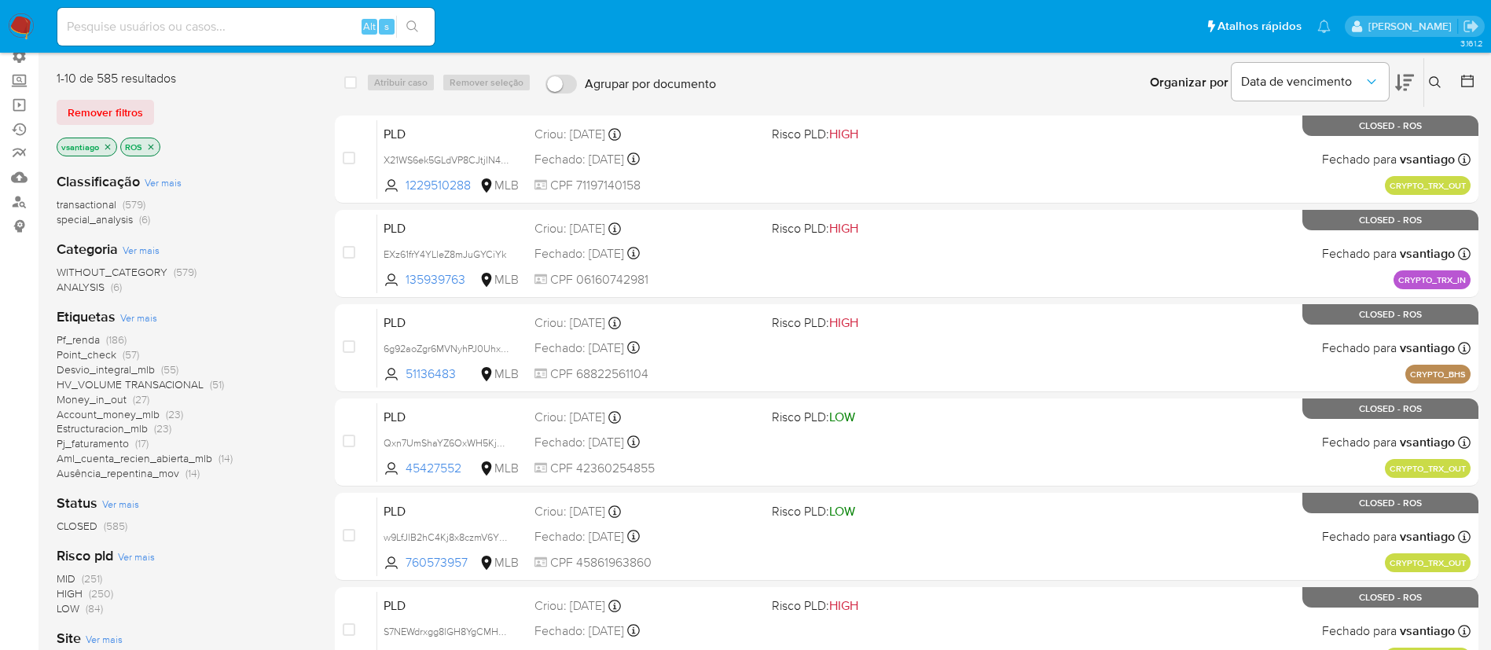
click at [149, 145] on icon "close-filter" at bounding box center [152, 147] width 6 height 6
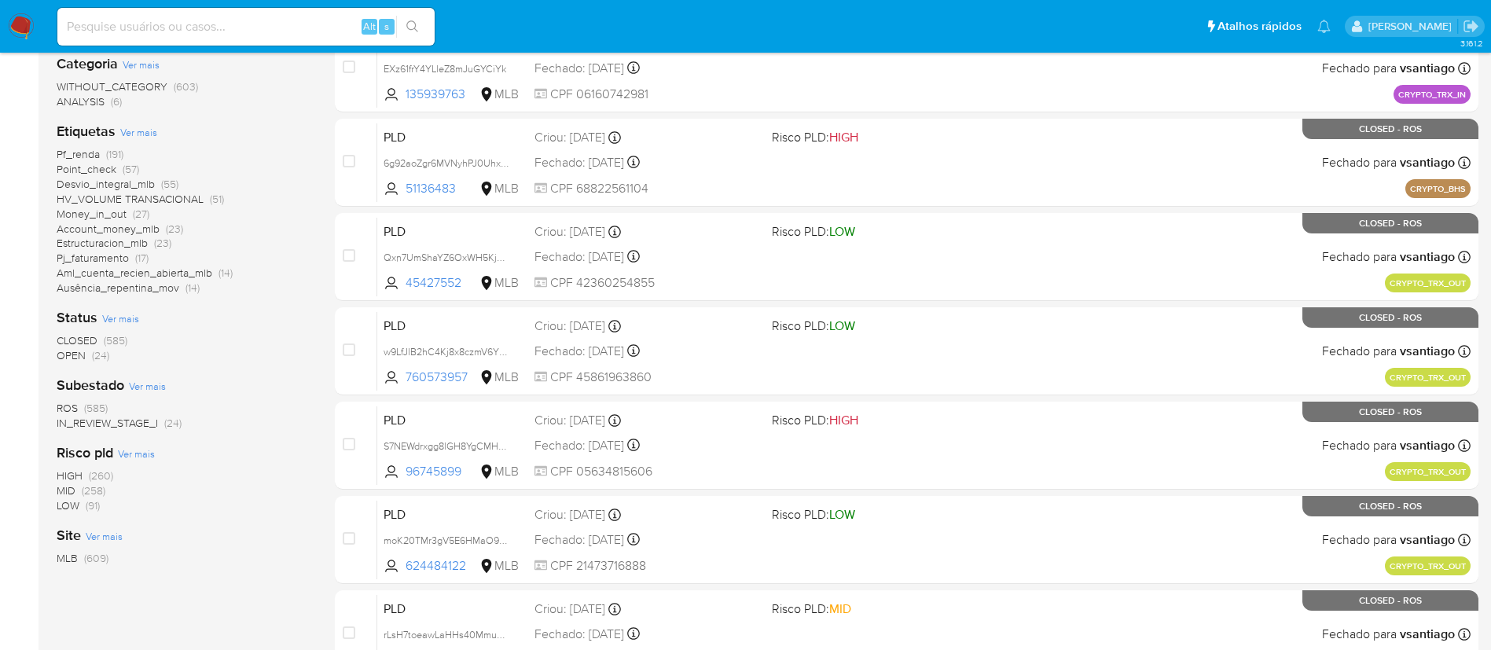
scroll to position [309, 0]
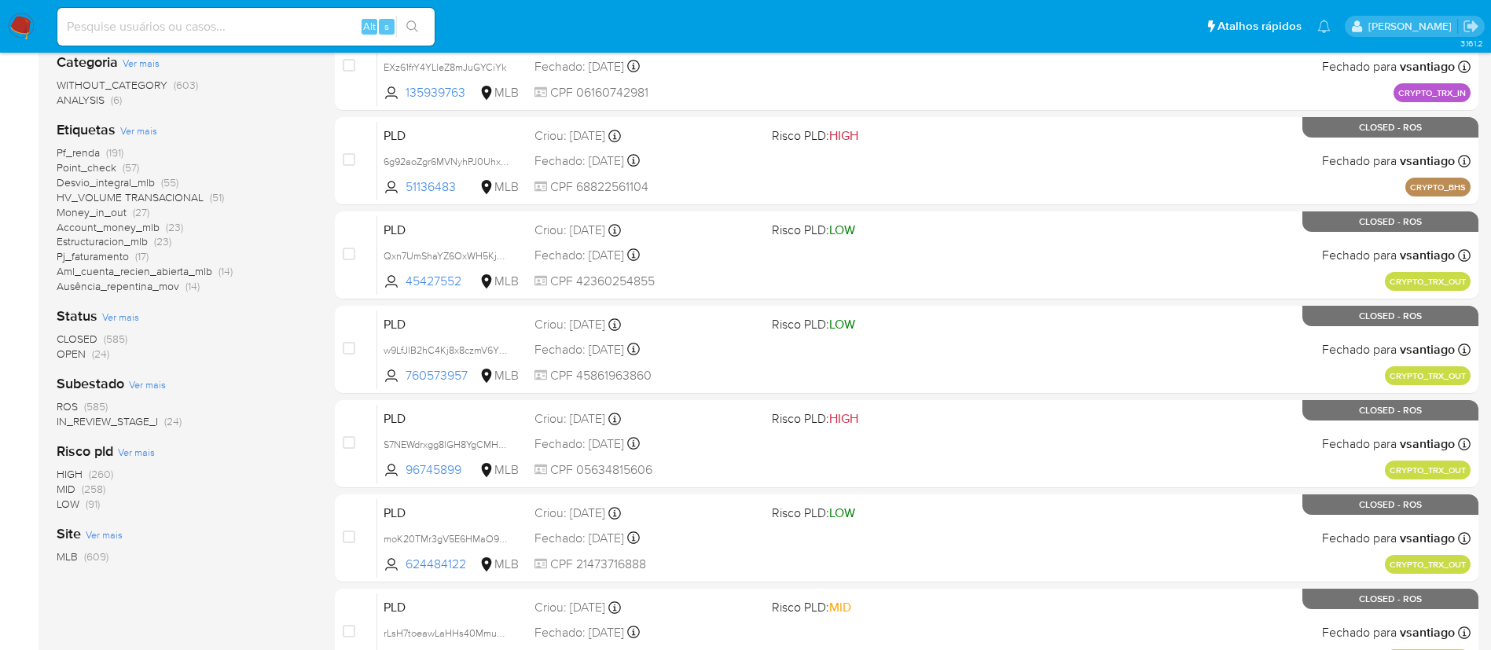
click at [70, 351] on span "OPEN" at bounding box center [71, 354] width 29 height 16
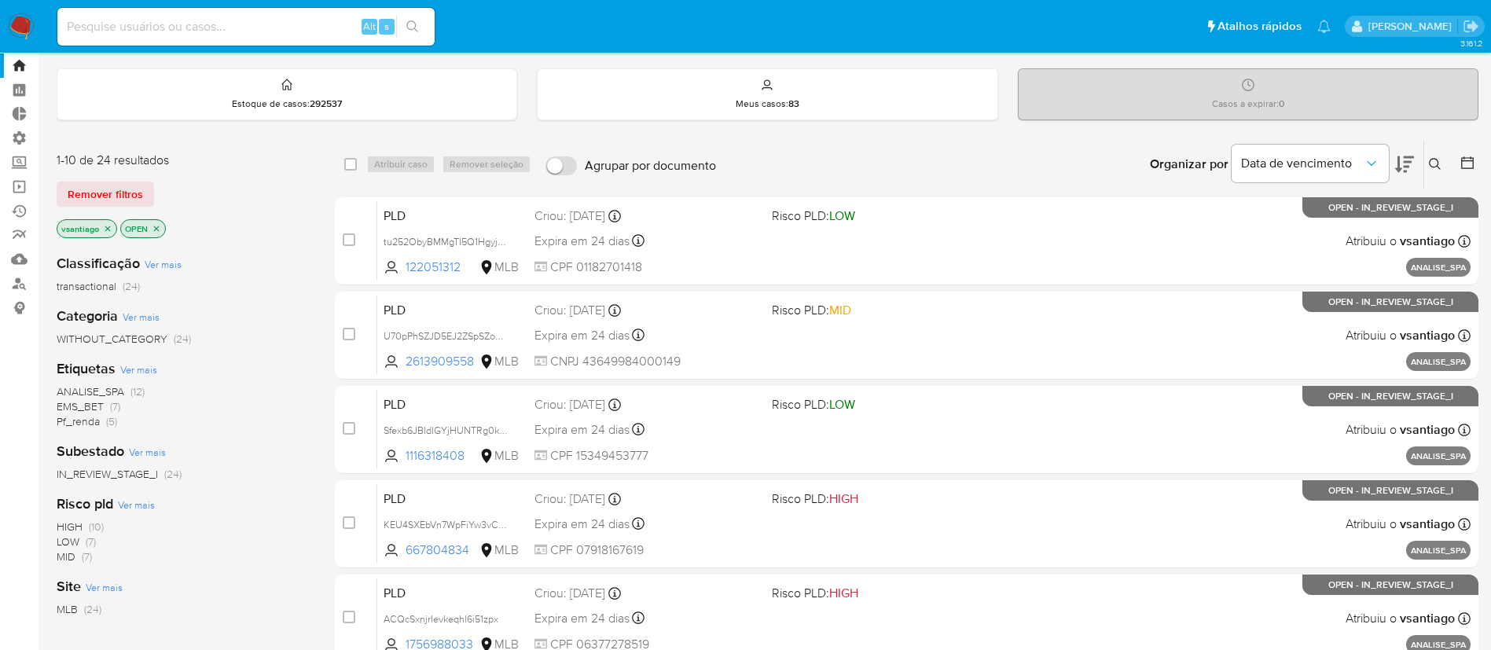
scroll to position [47, 0]
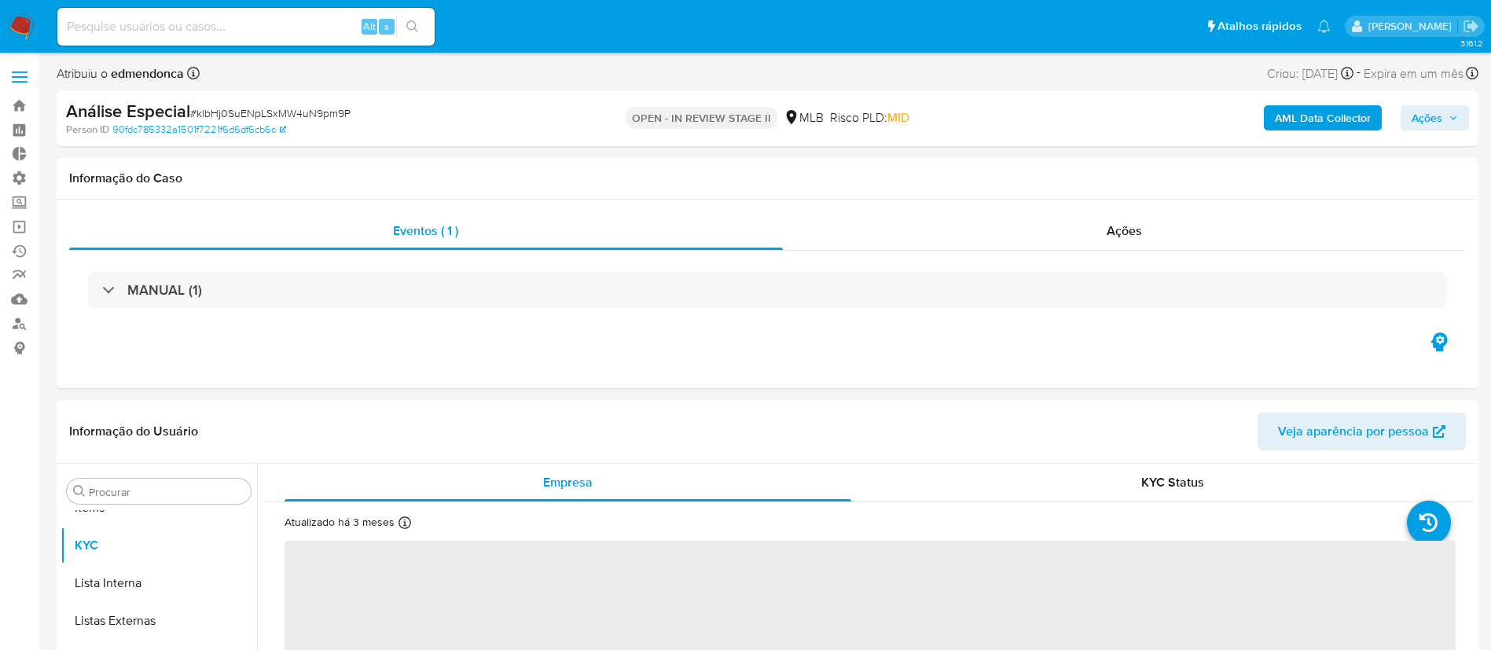
scroll to position [815, 0]
select select "10"
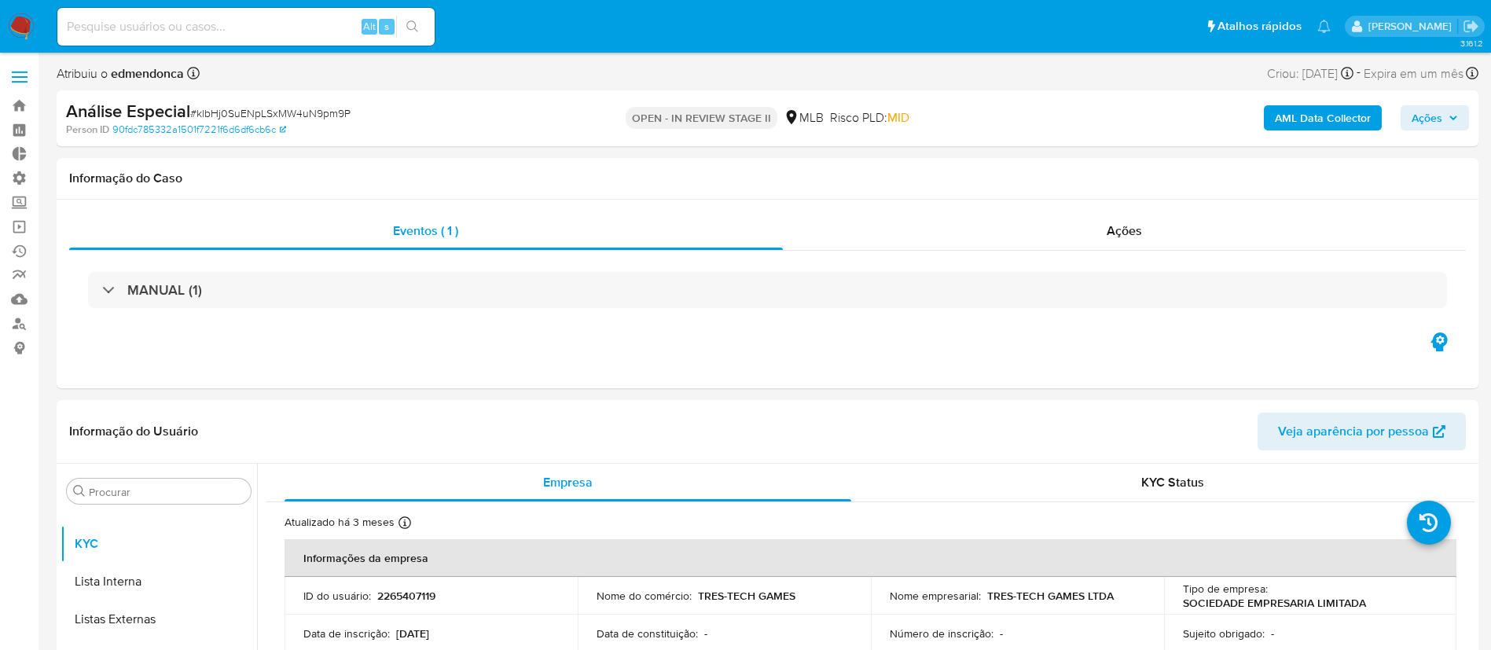
click at [314, 113] on span "# klbHj0SuENpLSxMW4uN9pm9P" at bounding box center [270, 113] width 160 height 16
copy span "klbHj0SuENpLSxMW4uN9pm9P"
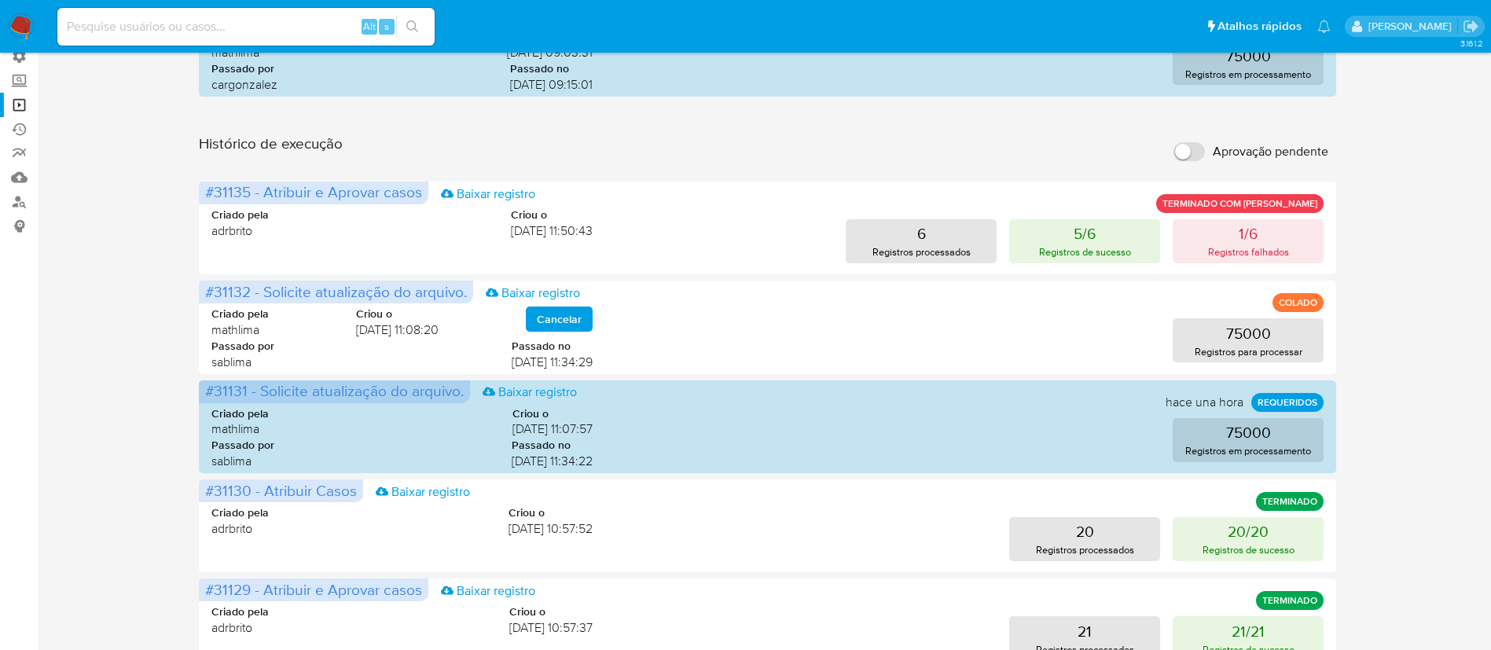
scroll to position [131, 0]
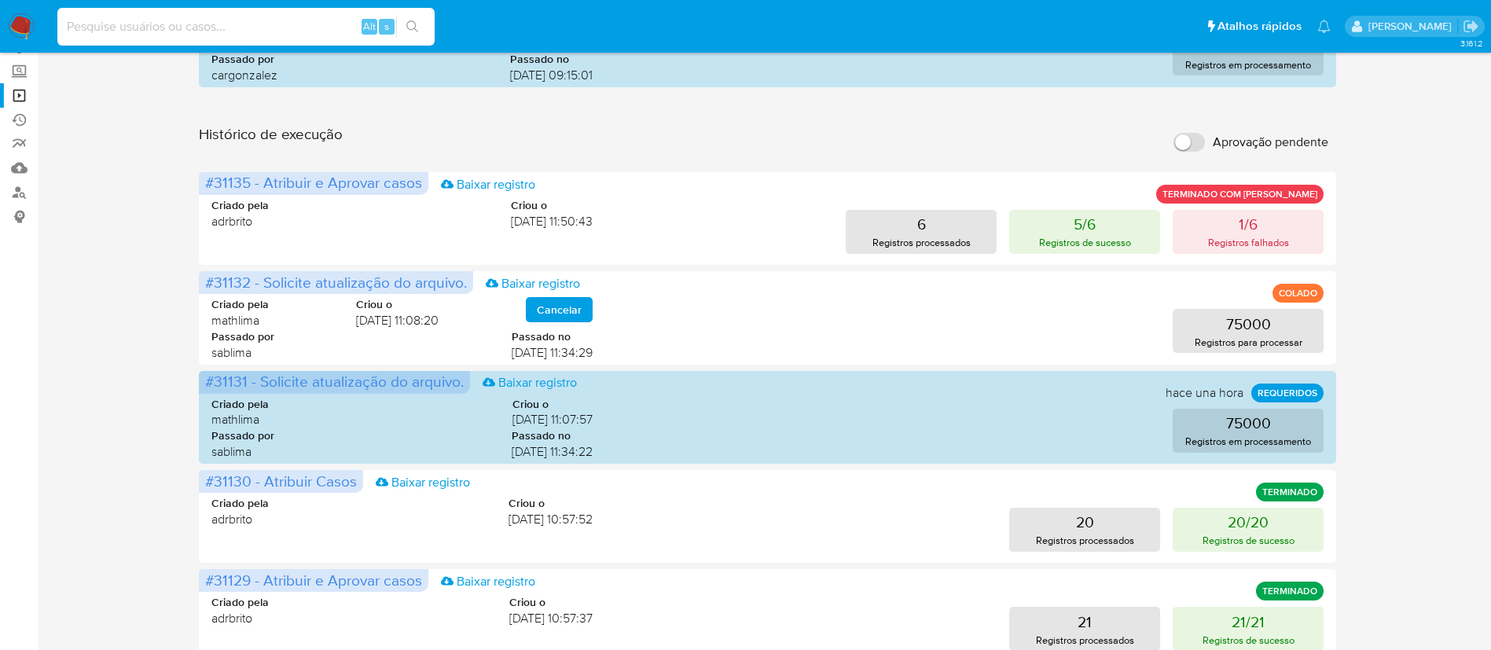
click at [246, 22] on input at bounding box center [245, 27] width 377 height 20
paste input "klbHj0SuENpLSxMW4uN9pm9P"
type input "klbHj0SuENpLSxMW4uN9pm9P"
click at [416, 28] on icon "search-icon" at bounding box center [412, 26] width 13 height 13
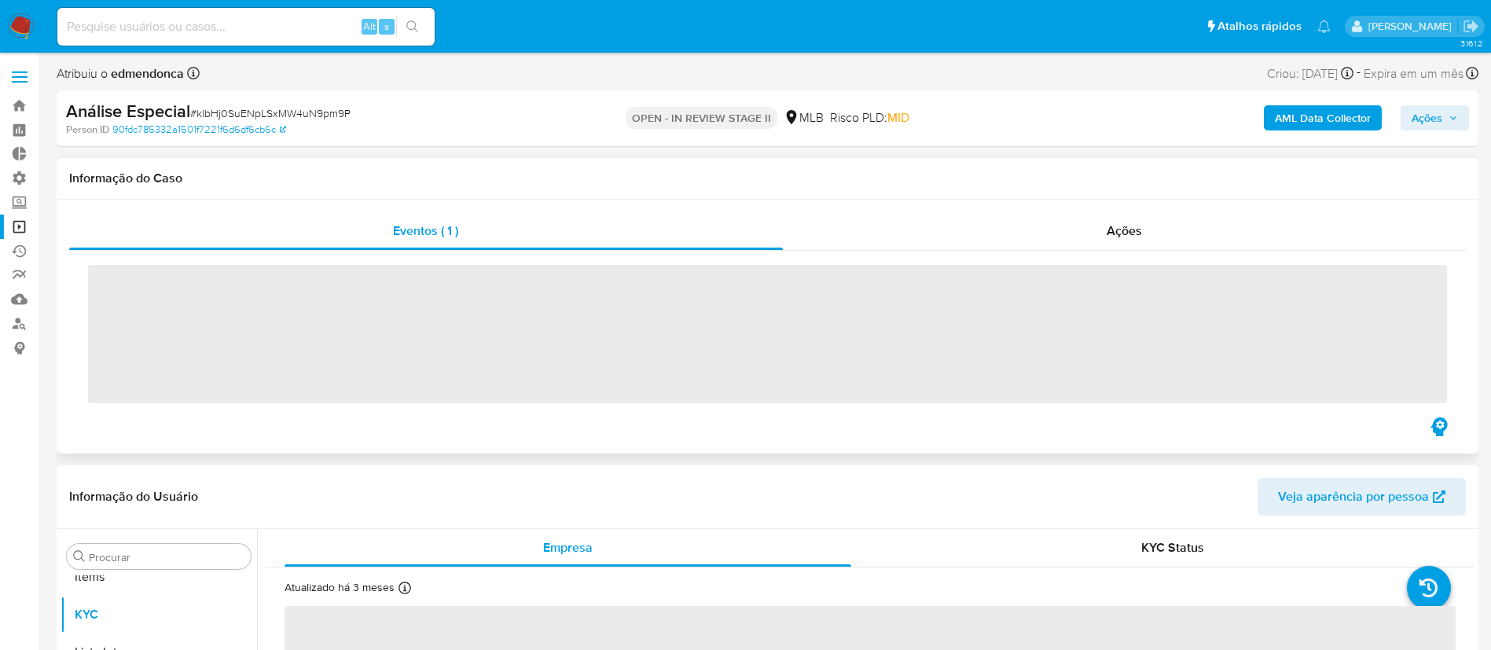
scroll to position [815, 0]
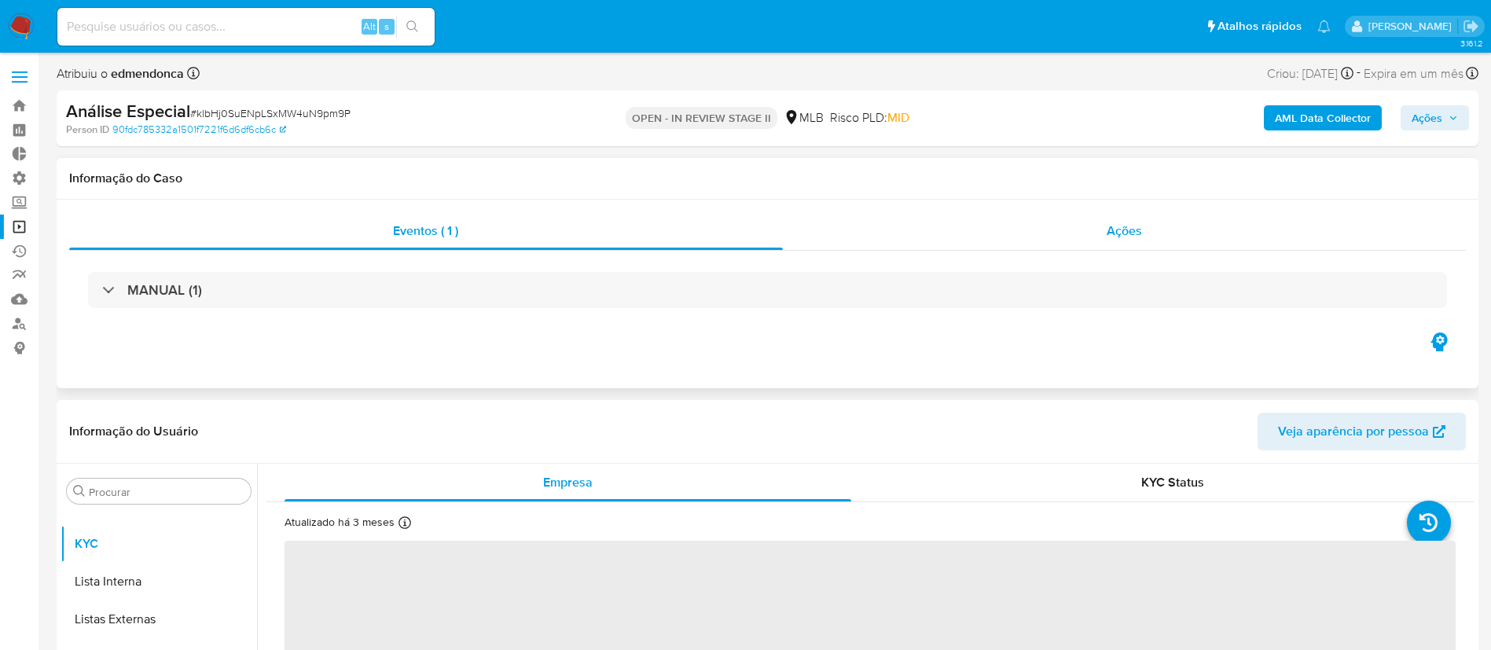
select select "10"
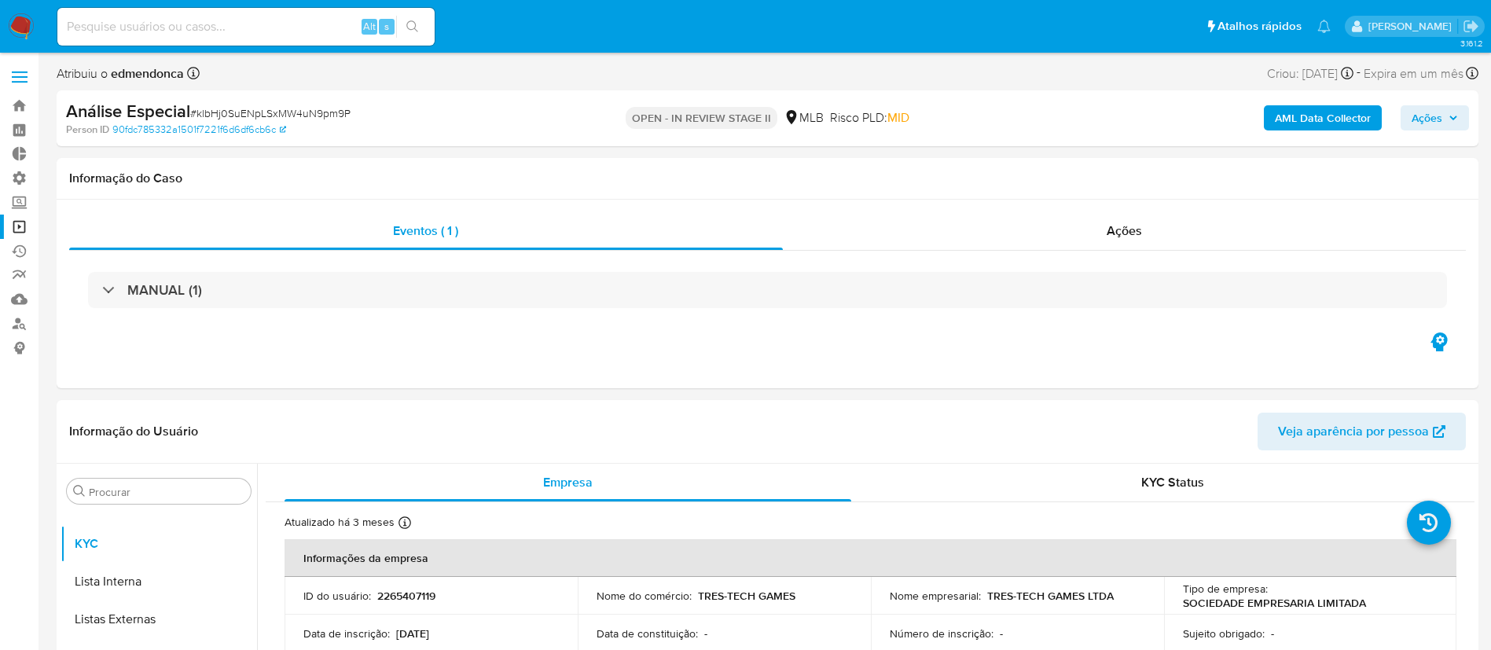
click at [1439, 116] on span "Ações" at bounding box center [1426, 117] width 31 height 25
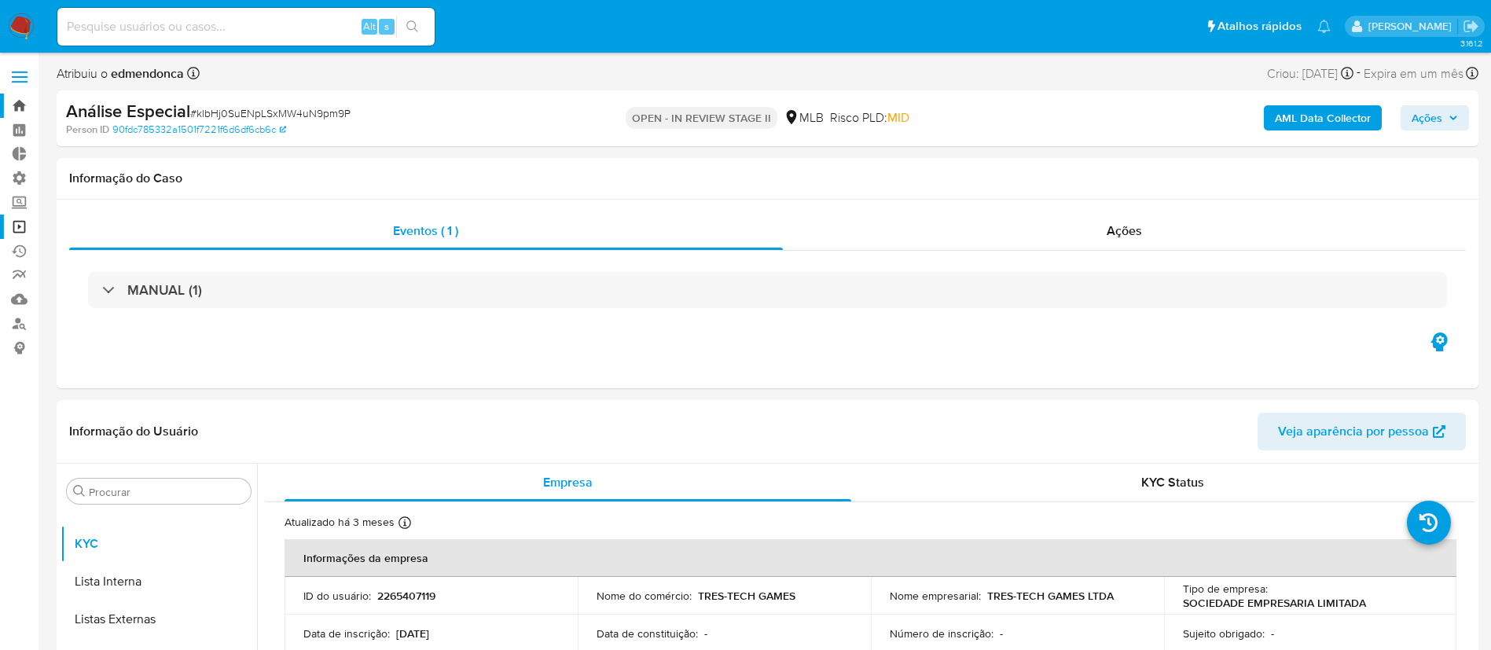
click at [21, 105] on link "Bandeja" at bounding box center [93, 106] width 187 height 24
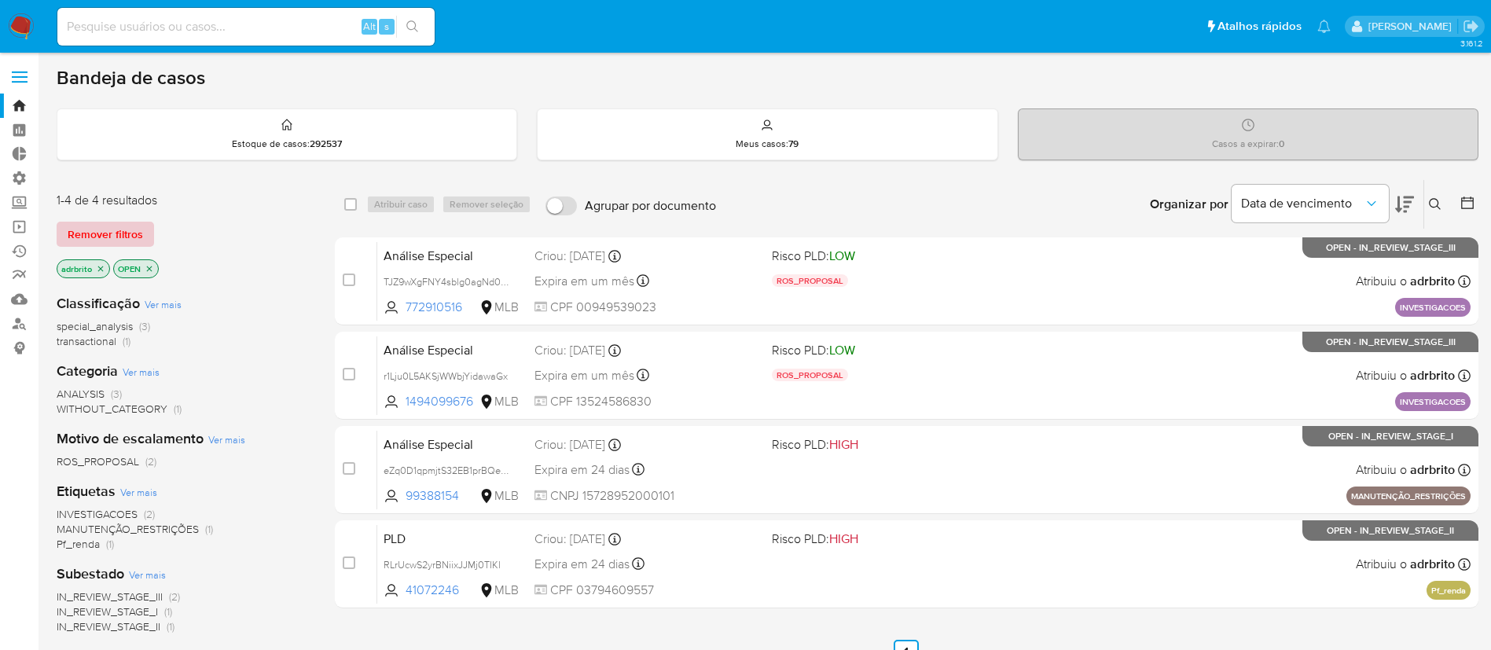
click at [134, 238] on span "Remover filtros" at bounding box center [105, 234] width 75 height 22
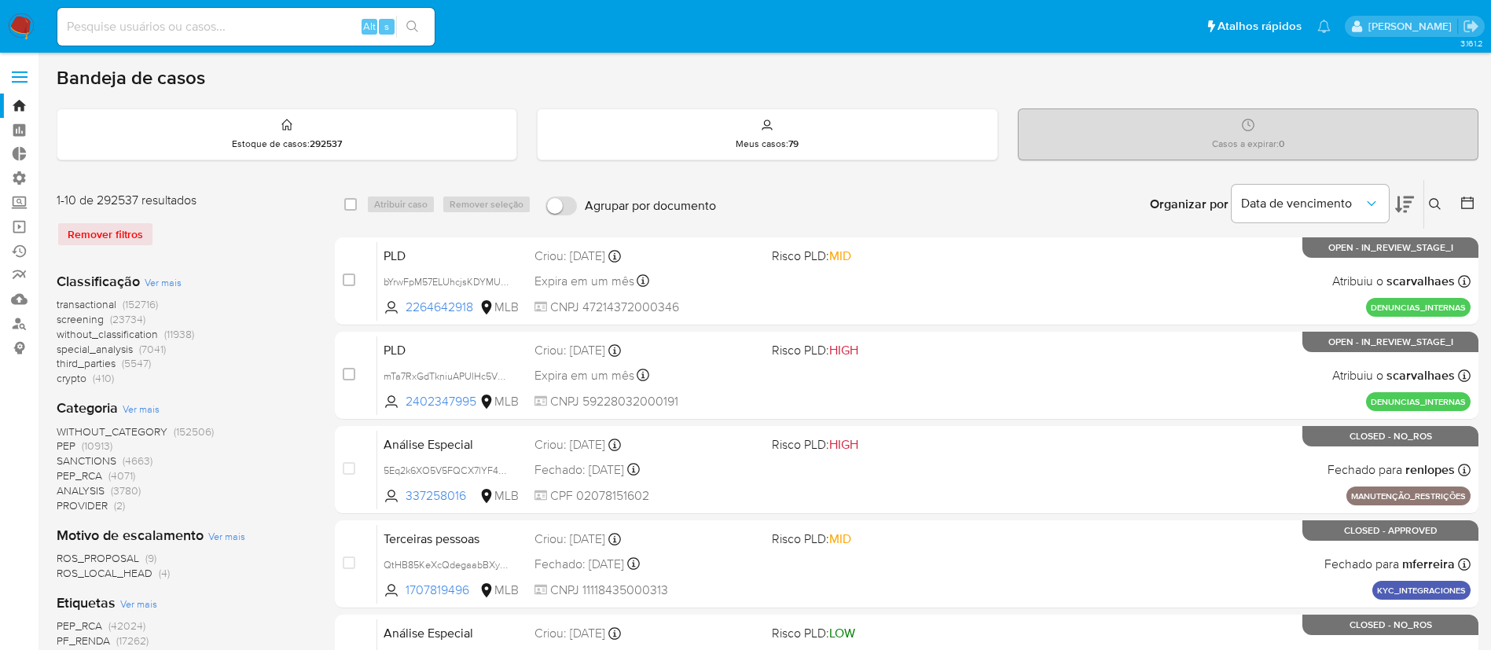
click at [1435, 196] on button at bounding box center [1437, 204] width 26 height 19
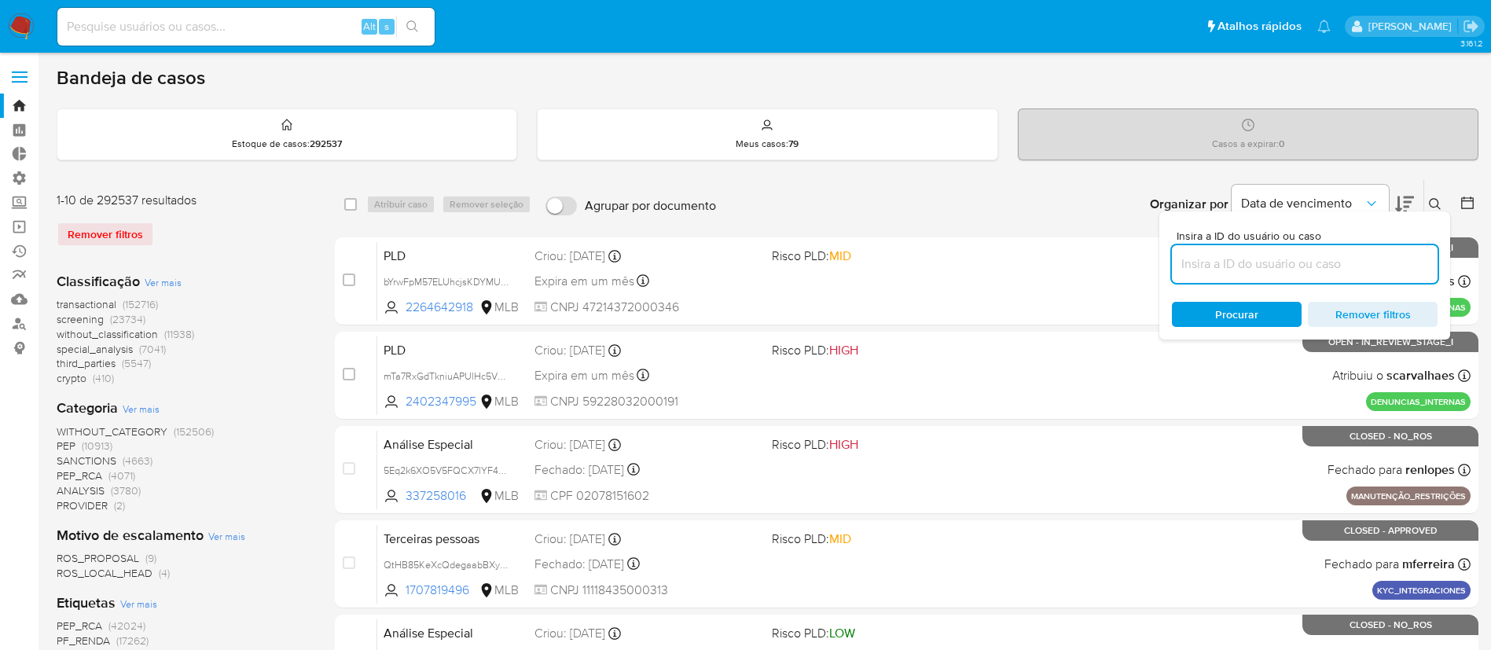
click at [1298, 264] on input at bounding box center [1305, 264] width 266 height 20
type input "klbHj0SuENpLSxMW4uN9pm9P"
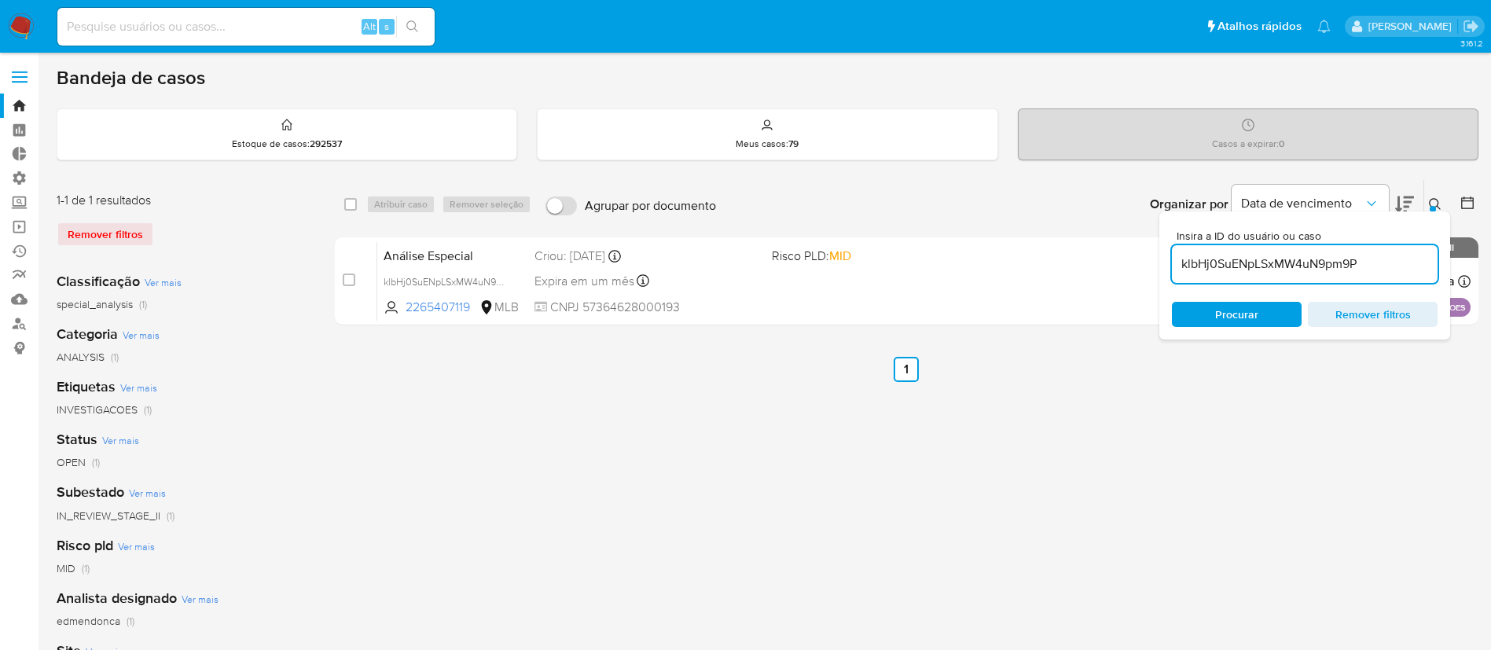
click at [1433, 202] on icon at bounding box center [1435, 204] width 13 height 13
